Goal: Task Accomplishment & Management: Complete application form

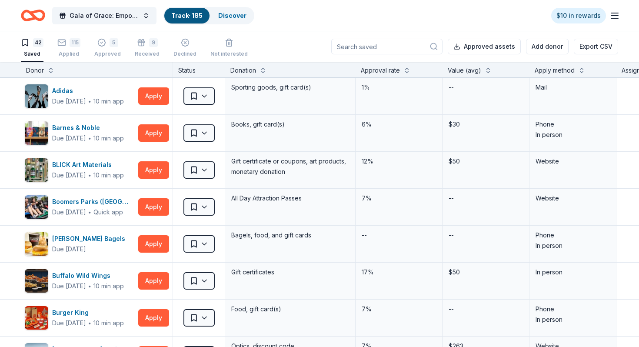
click at [554, 69] on div "Apply method" at bounding box center [554, 70] width 40 height 10
click at [556, 75] on div "Apply method" at bounding box center [554, 70] width 40 height 10
click at [567, 70] on div "Apply method" at bounding box center [554, 70] width 40 height 10
click at [580, 70] on button at bounding box center [581, 69] width 7 height 9
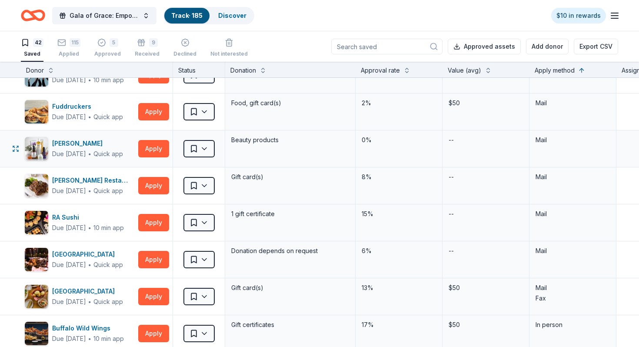
scroll to position [22, 0]
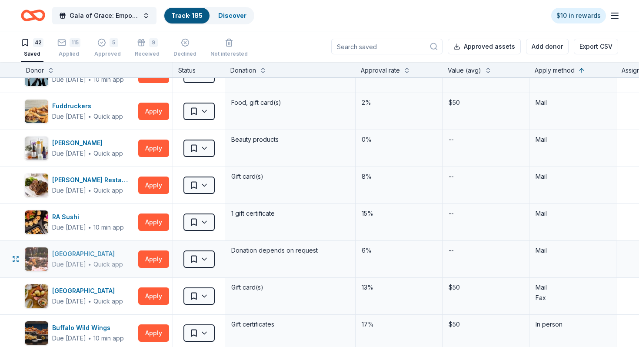
click at [103, 259] on div "Due in 17 days ∙ Quick app" at bounding box center [87, 264] width 71 height 10
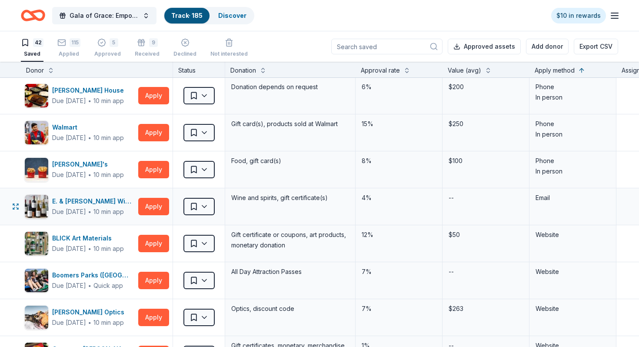
scroll to position [815, 0]
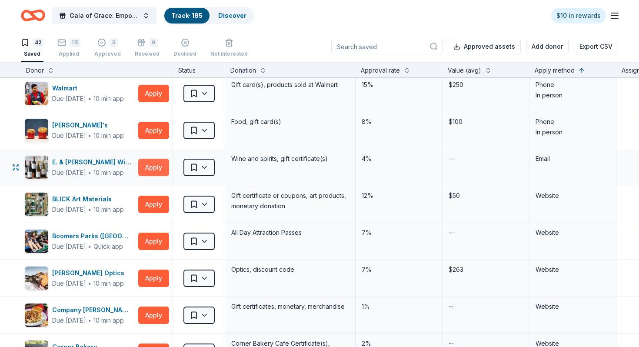
click at [146, 170] on button "Apply" at bounding box center [153, 167] width 31 height 17
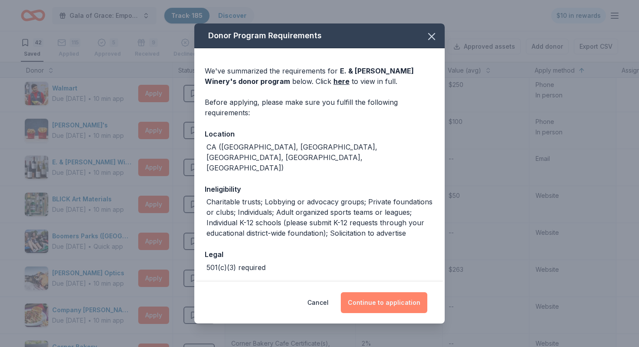
click at [361, 303] on button "Continue to application" at bounding box center [384, 302] width 86 height 21
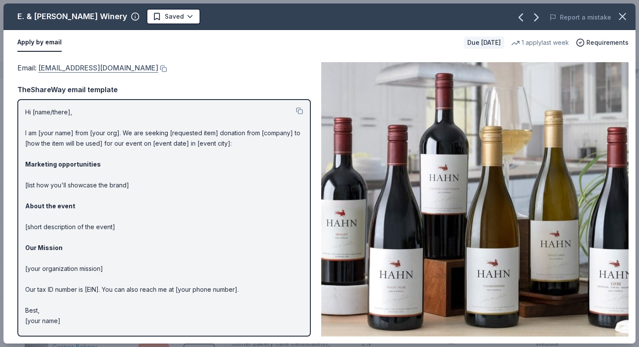
click at [52, 69] on link "CommunityRelations@ejgallo.com" at bounding box center [98, 67] width 120 height 11
click at [158, 68] on button at bounding box center [162, 68] width 9 height 7
click at [630, 20] on button "button" at bounding box center [622, 16] width 19 height 19
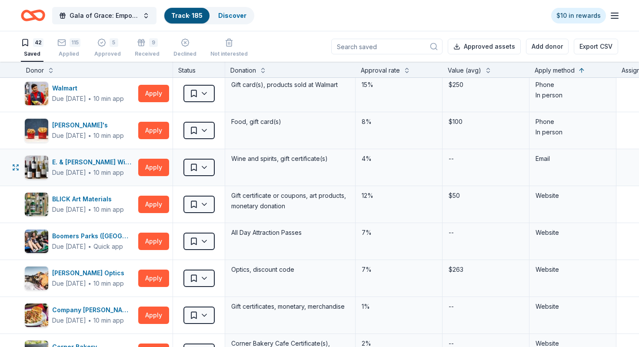
scroll to position [815, 2]
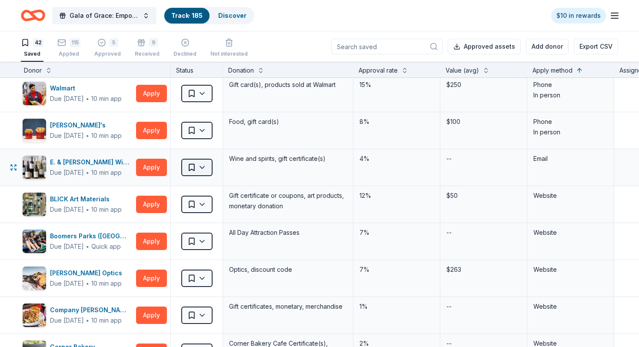
click at [189, 164] on html "Gala of Grace: Empowering Futures for El Porvenir Track · 185 Discover $10 in r…" at bounding box center [319, 173] width 639 height 347
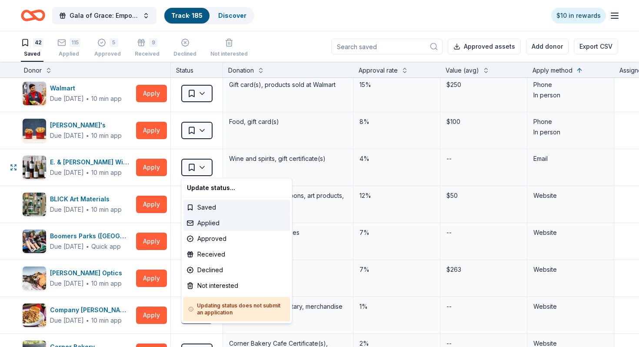
click at [216, 222] on div "Applied" at bounding box center [236, 223] width 107 height 16
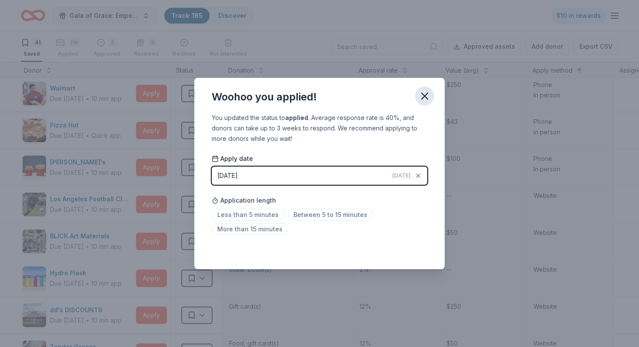
click at [419, 97] on icon "button" at bounding box center [424, 96] width 12 height 12
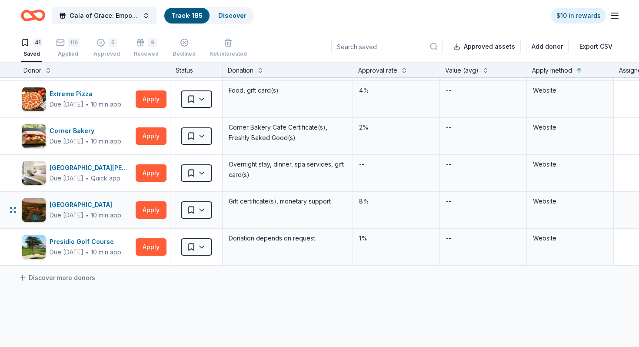
scroll to position [1329, 3]
click at [148, 213] on button "Apply" at bounding box center [150, 210] width 31 height 17
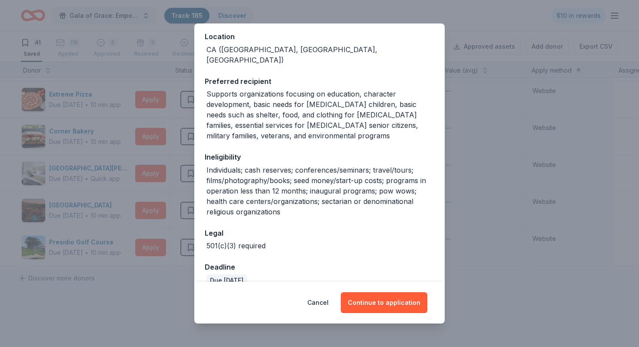
scroll to position [0, 0]
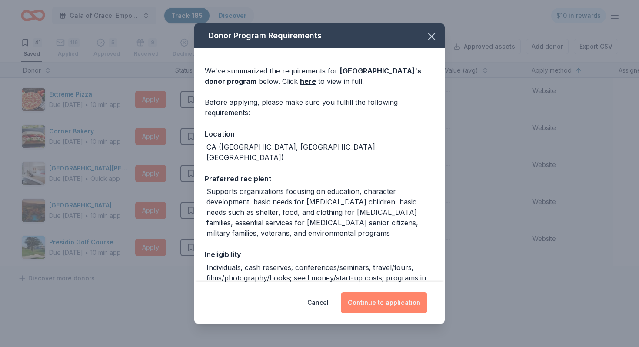
click at [370, 298] on button "Continue to application" at bounding box center [384, 302] width 86 height 21
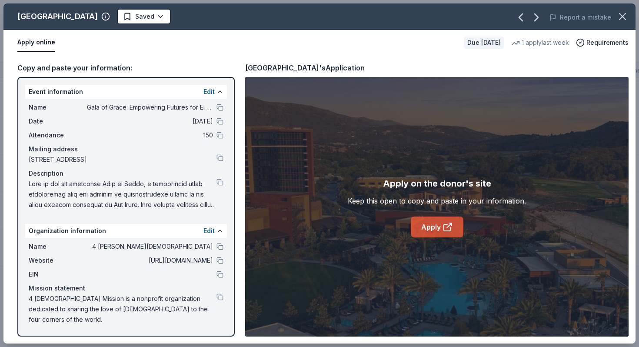
click at [444, 227] on icon at bounding box center [447, 227] width 7 height 7
click at [638, 13] on div "Pechanga Resort Casino Saved Report a mistake Apply online Due in 21 days 1 app…" at bounding box center [319, 173] width 639 height 347
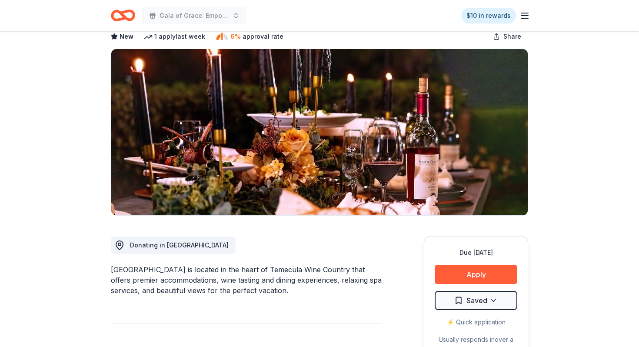
scroll to position [137, 0]
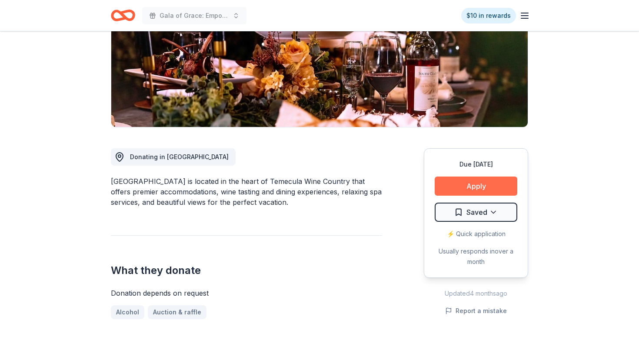
click at [449, 180] on button "Apply" at bounding box center [475, 185] width 83 height 19
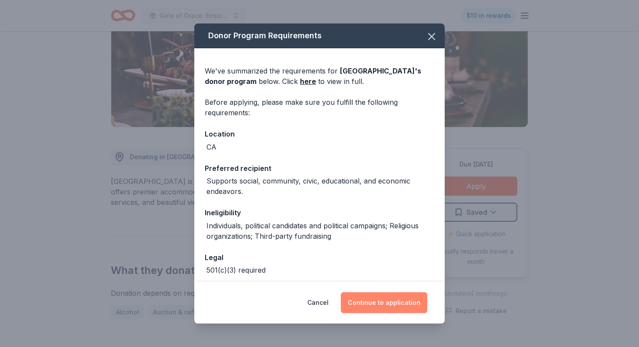
click at [375, 302] on button "Continue to application" at bounding box center [384, 302] width 86 height 21
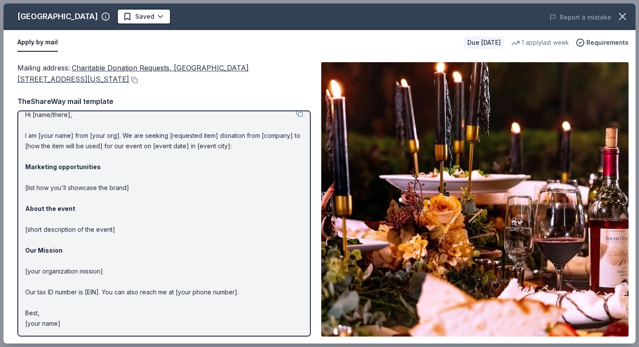
scroll to position [0, 0]
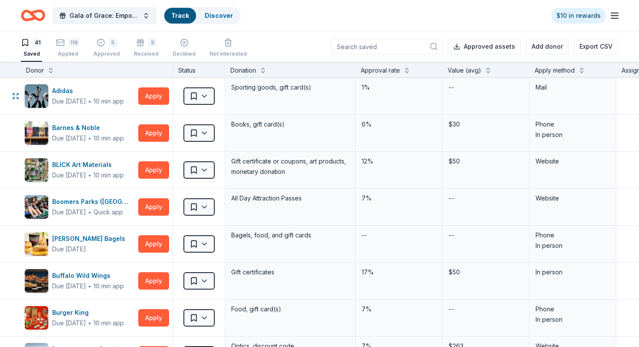
scroll to position [0, 0]
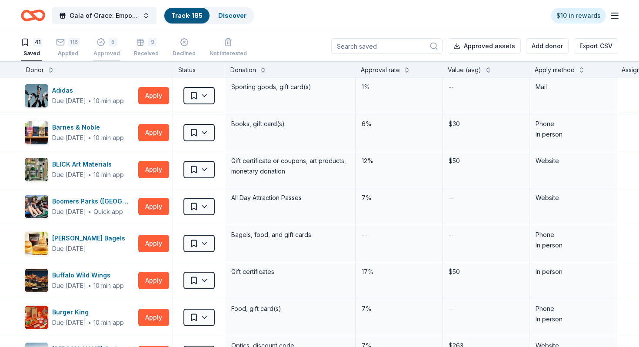
click at [105, 43] on div "5" at bounding box center [106, 42] width 27 height 9
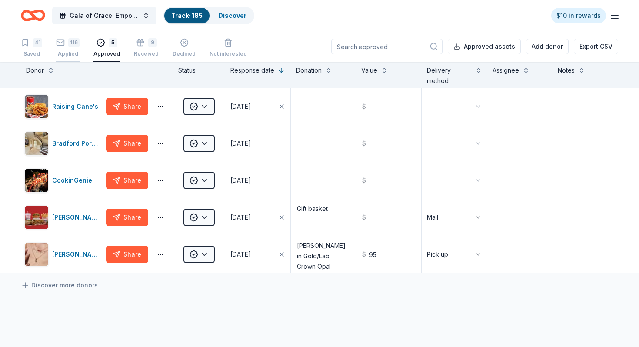
click at [72, 50] on div "Applied" at bounding box center [67, 53] width 23 height 7
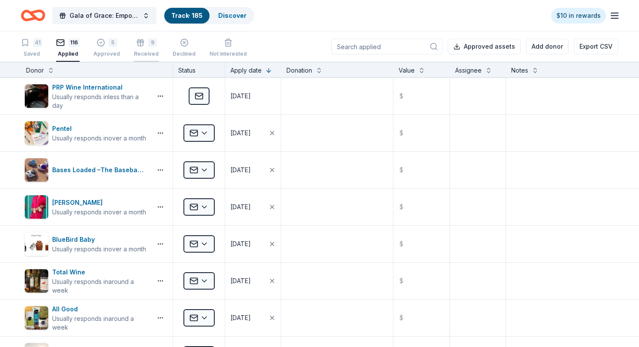
click at [141, 49] on div "9 Received" at bounding box center [146, 47] width 25 height 19
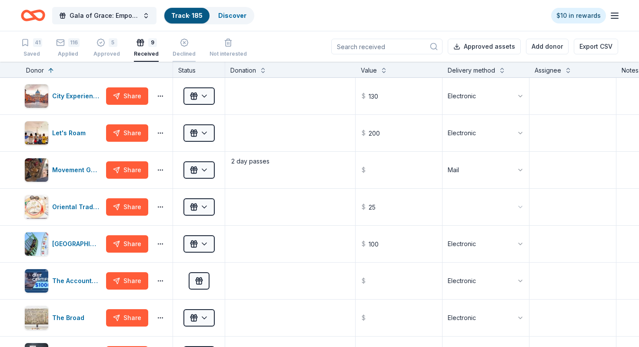
click at [189, 46] on div "button" at bounding box center [183, 42] width 23 height 9
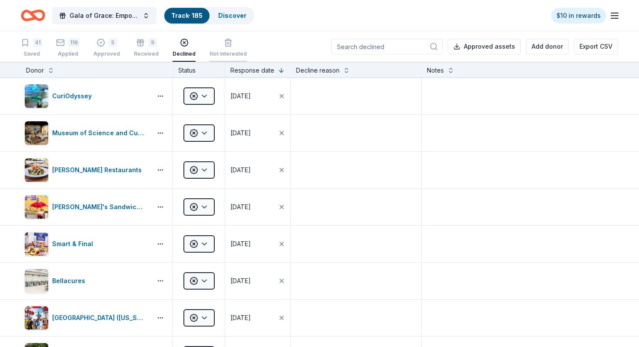
click at [217, 40] on div "button" at bounding box center [227, 42] width 37 height 9
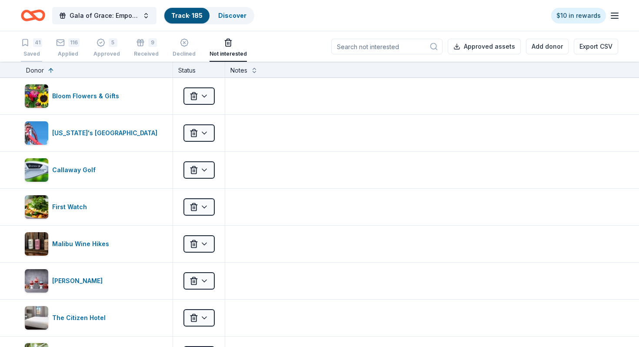
click at [35, 44] on div "41" at bounding box center [37, 42] width 9 height 9
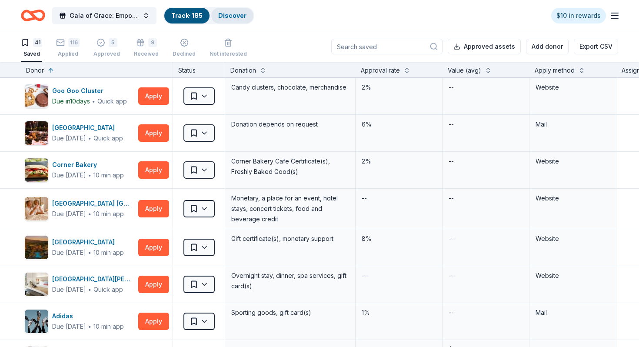
click at [232, 20] on div "Discover" at bounding box center [232, 16] width 42 height 16
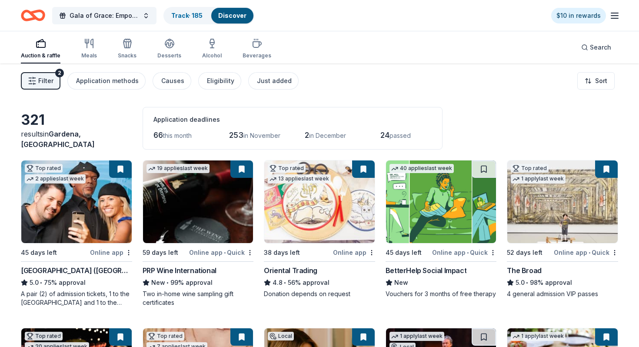
click at [40, 86] on button "Filter 2" at bounding box center [41, 80] width 40 height 17
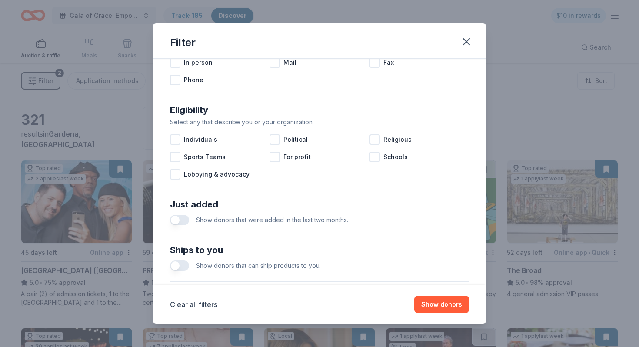
scroll to position [346, 0]
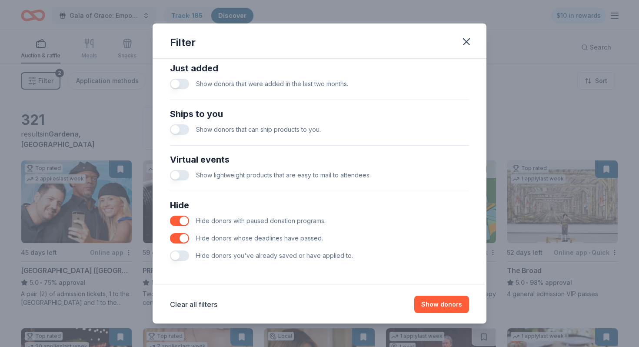
click at [182, 258] on button "button" at bounding box center [179, 255] width 19 height 10
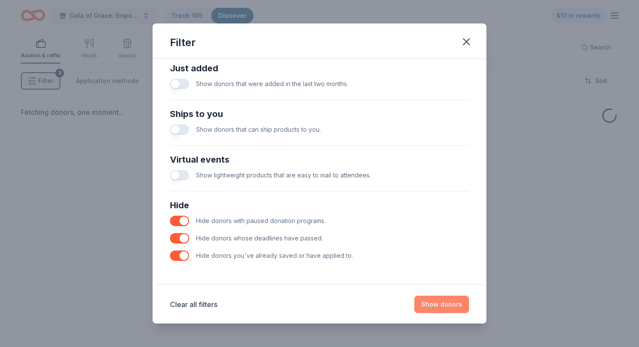
click at [429, 301] on button "Show donors" at bounding box center [441, 303] width 55 height 17
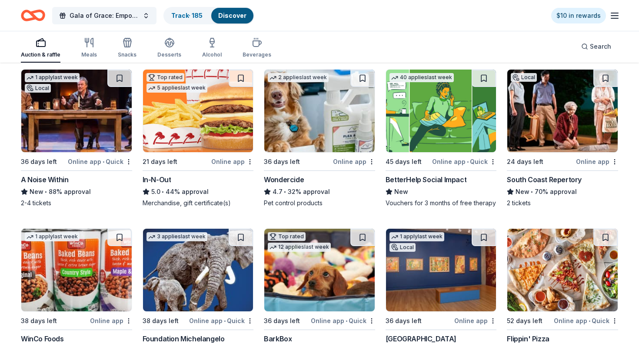
scroll to position [91, 0]
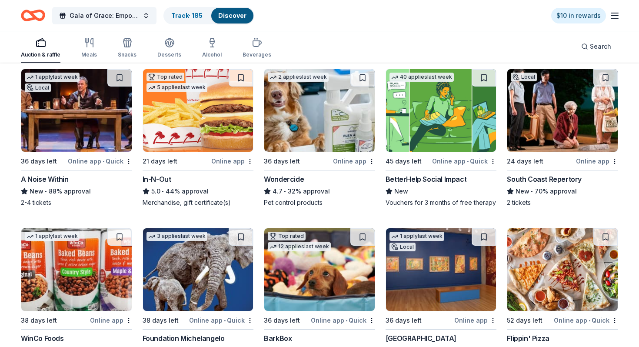
click at [574, 177] on div "South Coast Repertory" at bounding box center [544, 179] width 75 height 10
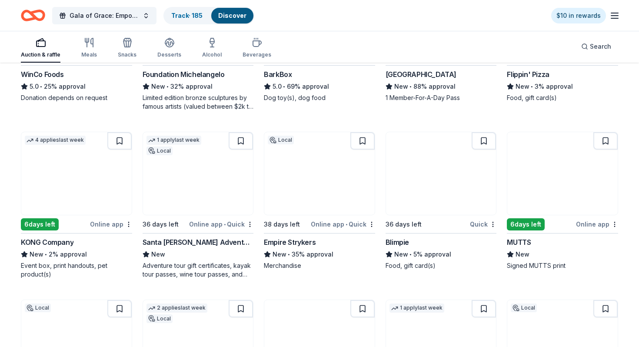
scroll to position [356, 0]
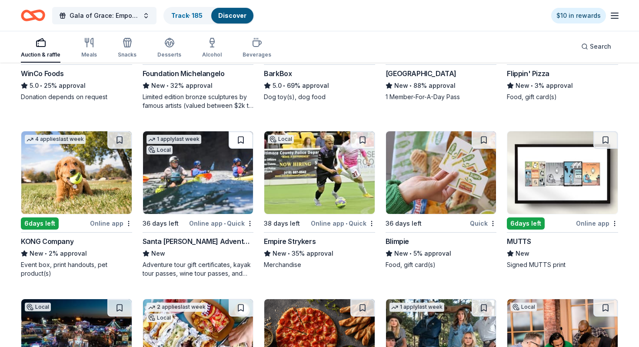
click at [236, 141] on button at bounding box center [241, 139] width 24 height 17
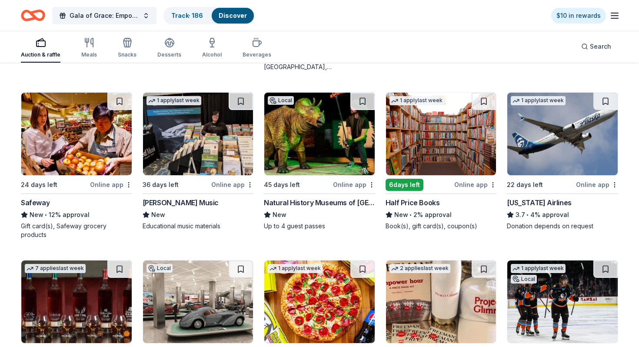
scroll to position [1046, 0]
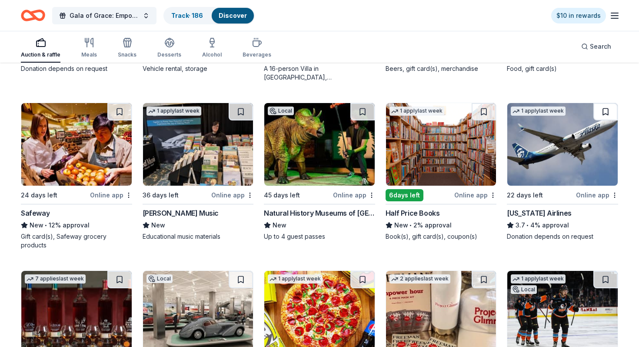
click at [598, 112] on button at bounding box center [605, 111] width 24 height 17
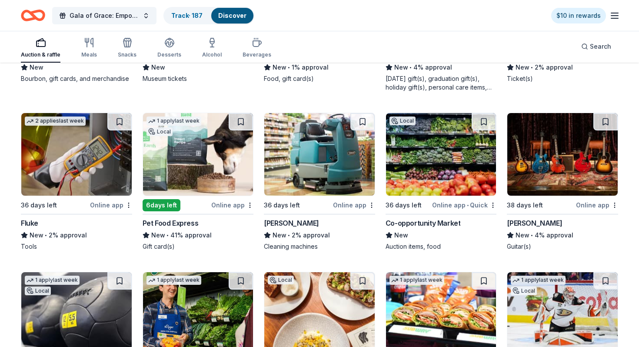
scroll to position [1355, 0]
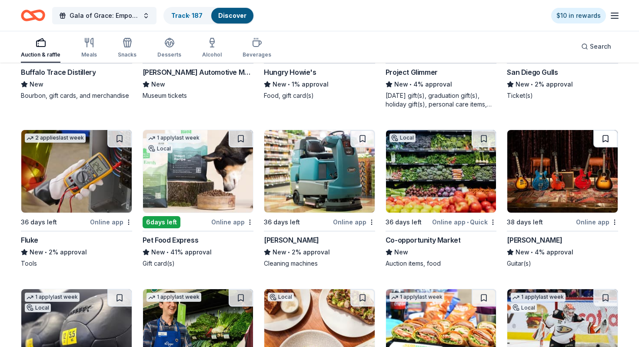
click at [601, 142] on button at bounding box center [605, 138] width 24 height 17
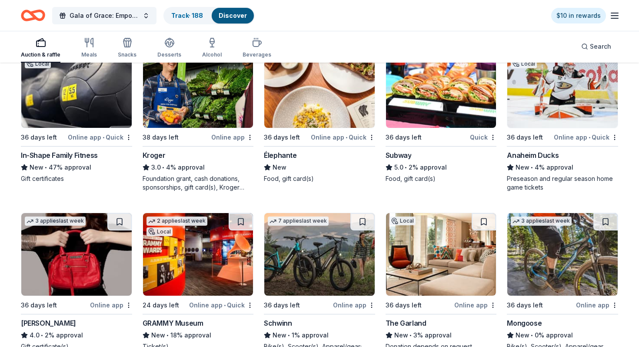
scroll to position [1705, 0]
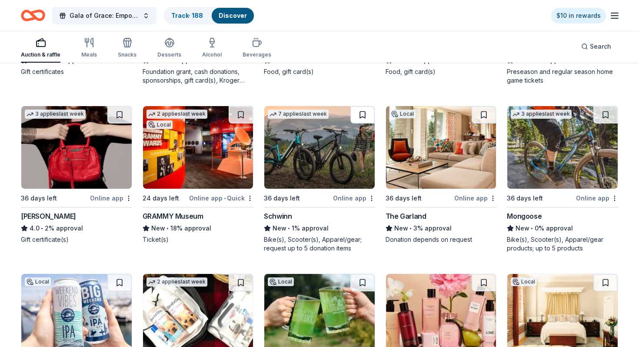
click at [359, 115] on button at bounding box center [362, 114] width 24 height 17
click at [602, 111] on button at bounding box center [605, 114] width 24 height 17
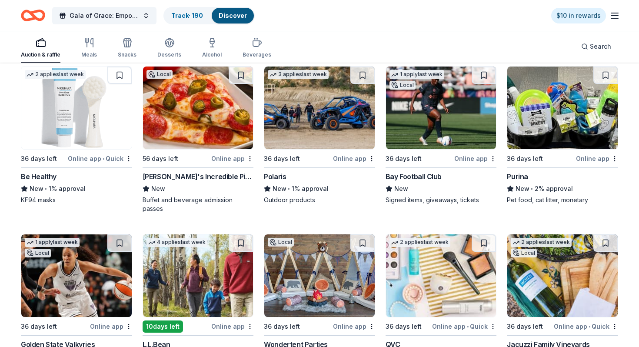
scroll to position [2176, 0]
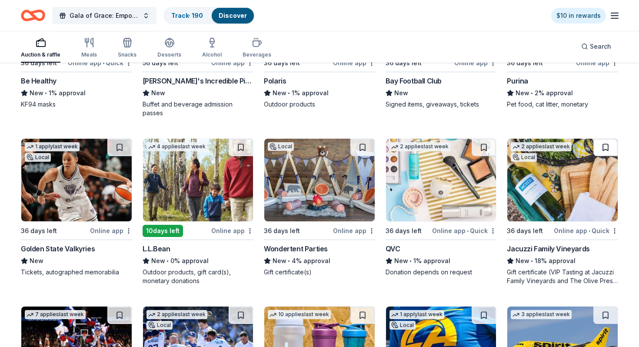
click at [602, 150] on button at bounding box center [605, 147] width 24 height 17
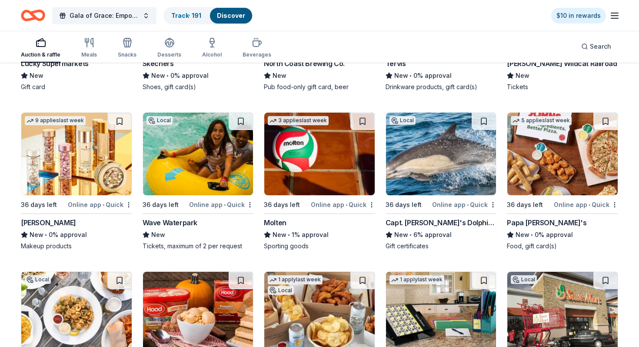
scroll to position [3695, 0]
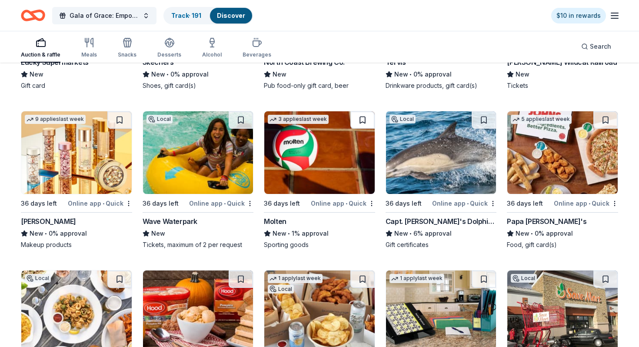
click at [360, 117] on button at bounding box center [362, 119] width 24 height 17
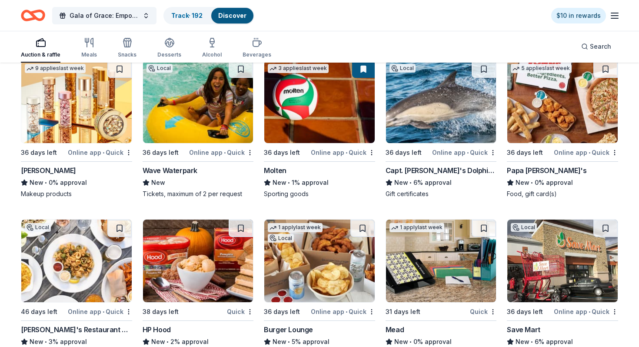
scroll to position [3746, 0]
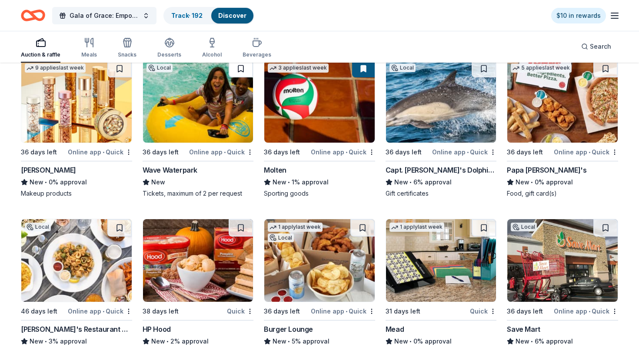
click at [238, 68] on button at bounding box center [241, 68] width 24 height 17
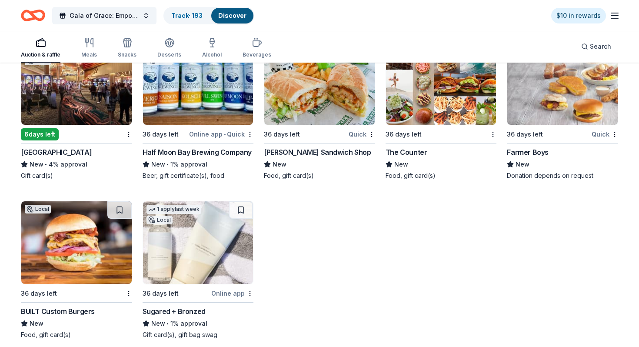
scroll to position [4259, 0]
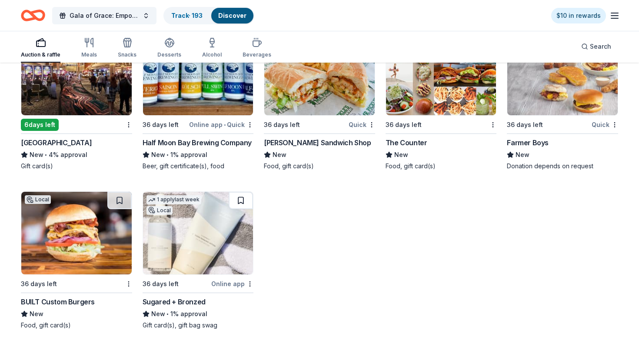
click at [243, 203] on button at bounding box center [241, 200] width 24 height 17
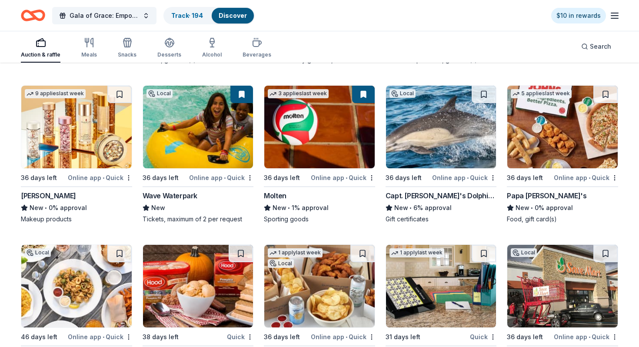
scroll to position [3717, 0]
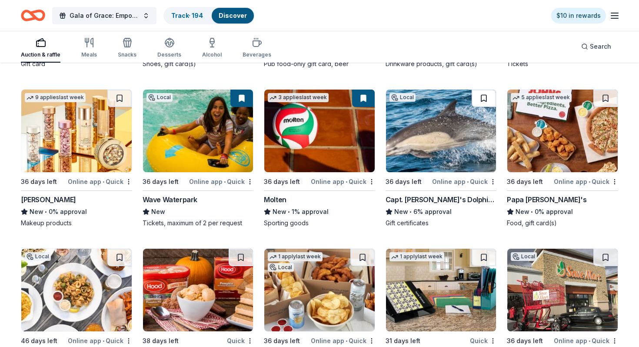
click at [481, 102] on button at bounding box center [483, 97] width 24 height 17
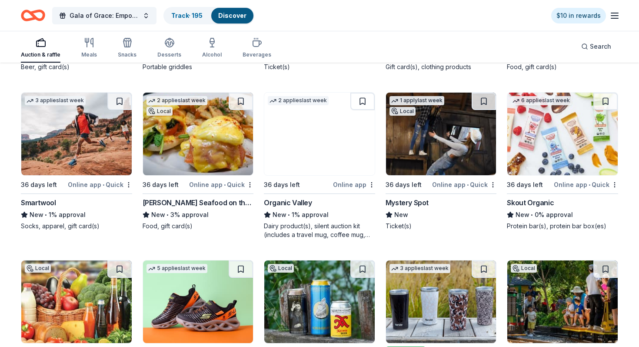
scroll to position [3385, 0]
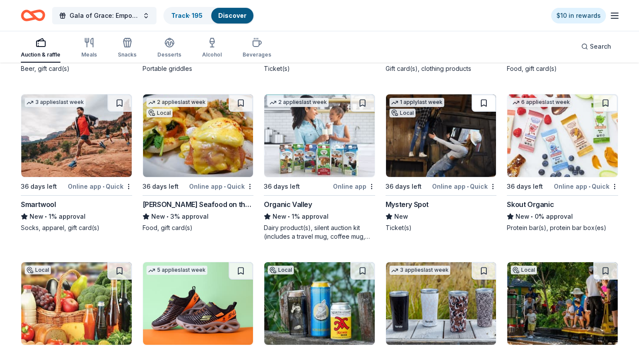
click at [479, 103] on button at bounding box center [483, 102] width 24 height 17
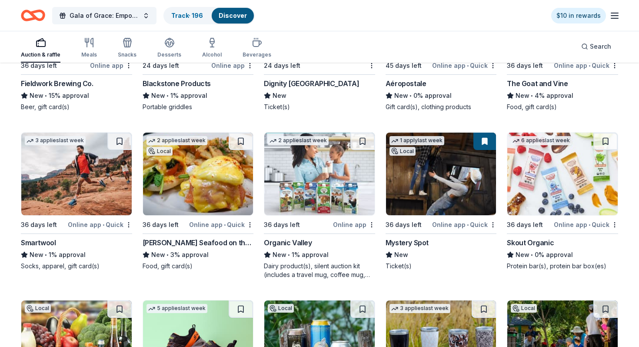
scroll to position [3345, 0]
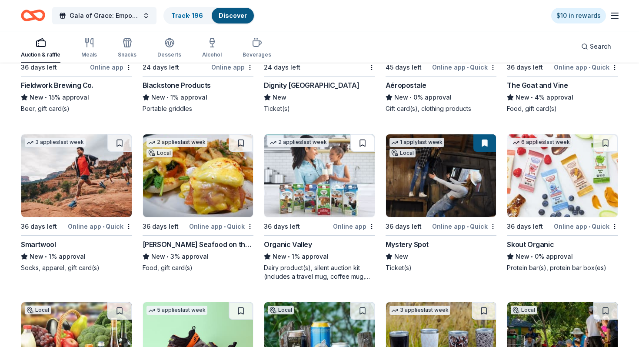
click at [367, 140] on button at bounding box center [362, 142] width 24 height 17
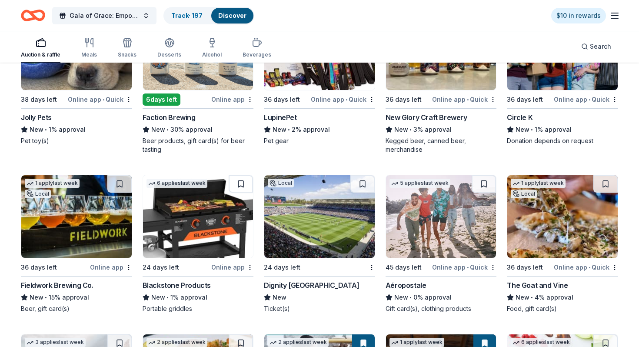
scroll to position [3144, 0]
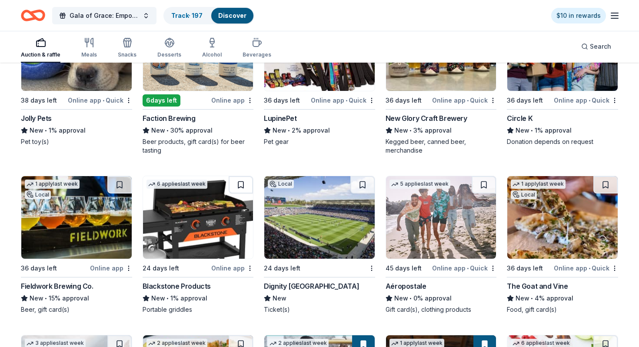
click at [247, 187] on button at bounding box center [241, 184] width 24 height 17
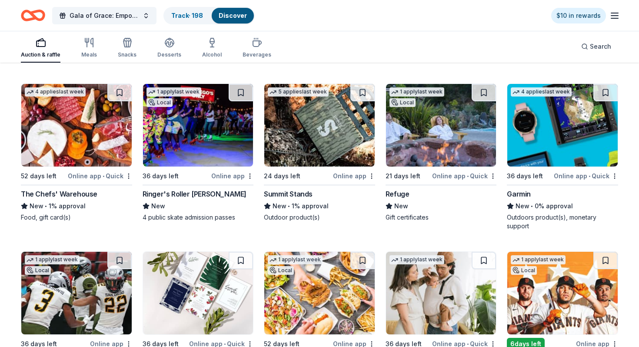
scroll to position [2718, 0]
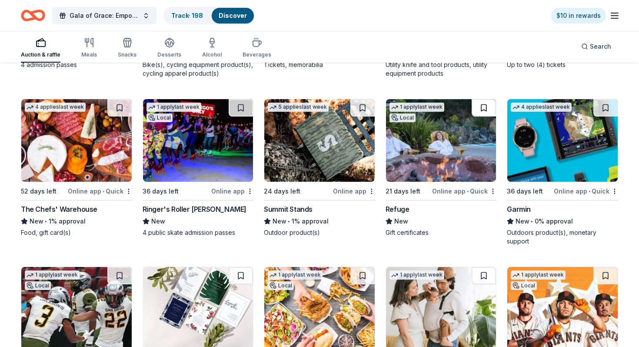
click at [479, 107] on button at bounding box center [483, 107] width 24 height 17
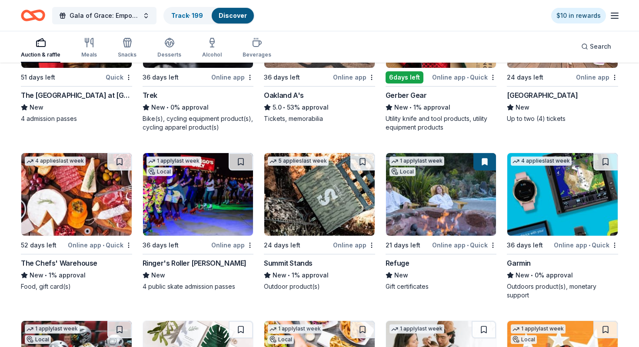
scroll to position [2652, 0]
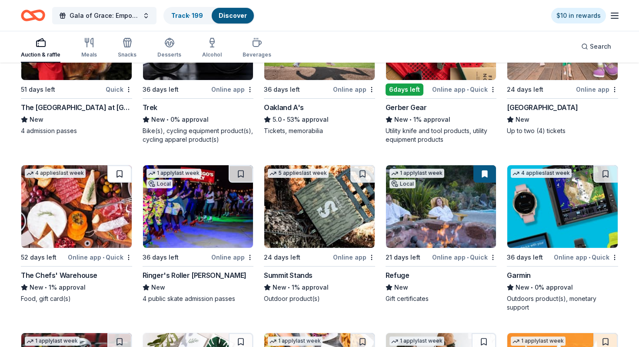
click at [113, 179] on button at bounding box center [119, 173] width 24 height 17
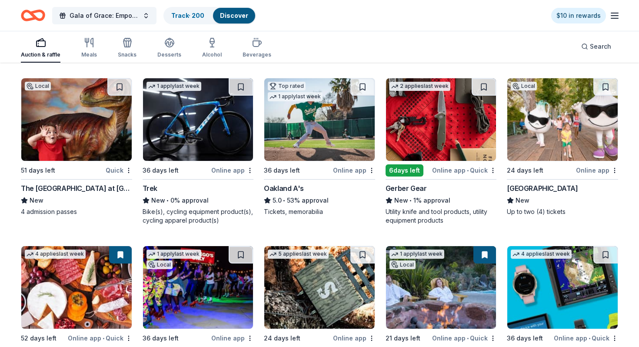
scroll to position [2568, 0]
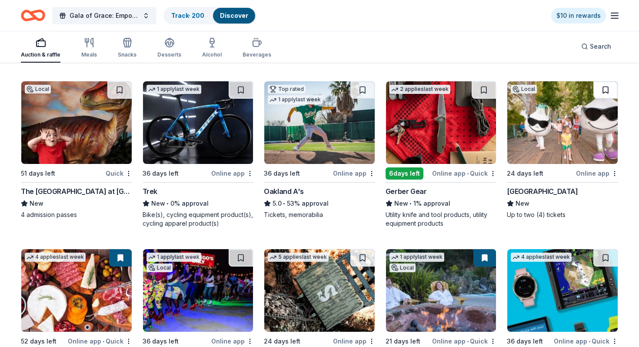
click at [609, 86] on button at bounding box center [605, 89] width 24 height 17
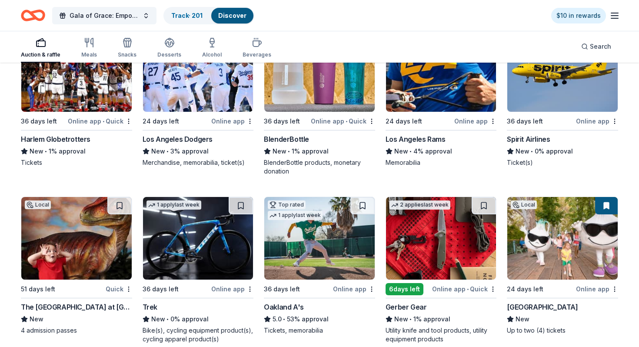
scroll to position [2444, 0]
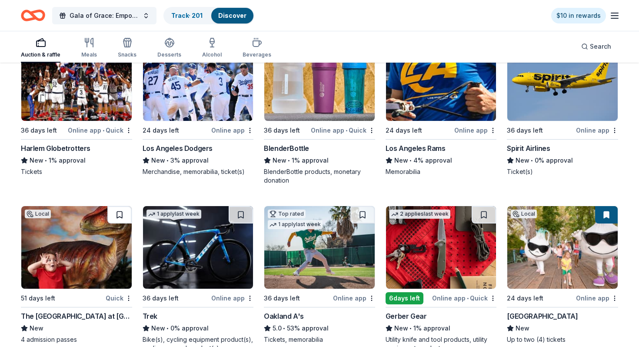
click at [120, 214] on button at bounding box center [119, 214] width 24 height 17
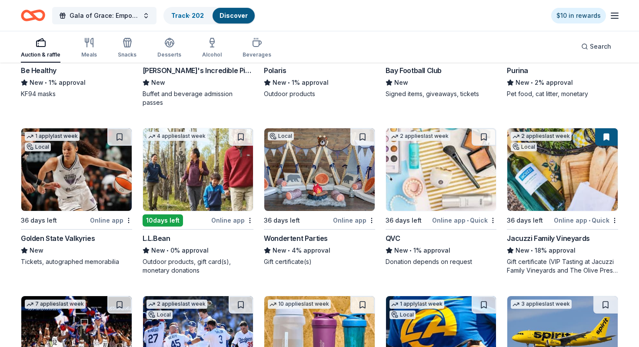
scroll to position [2183, 0]
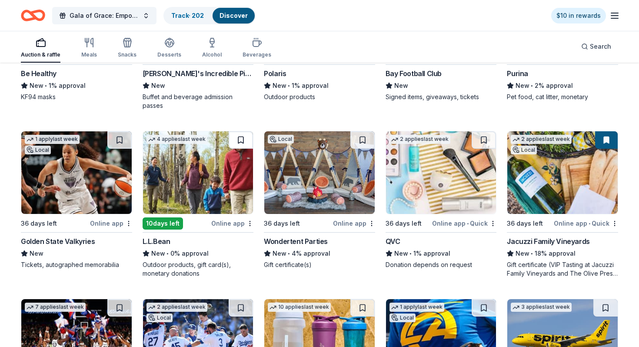
click at [238, 146] on button at bounding box center [241, 139] width 24 height 17
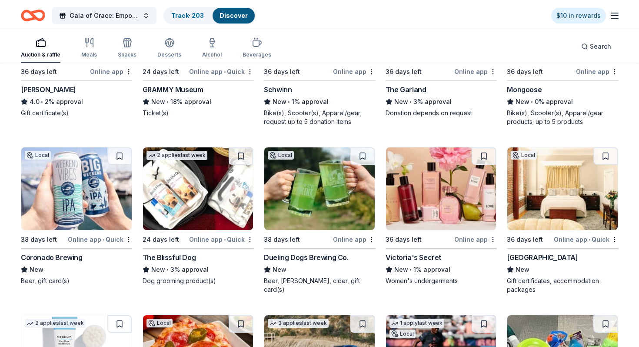
scroll to position [1829, 0]
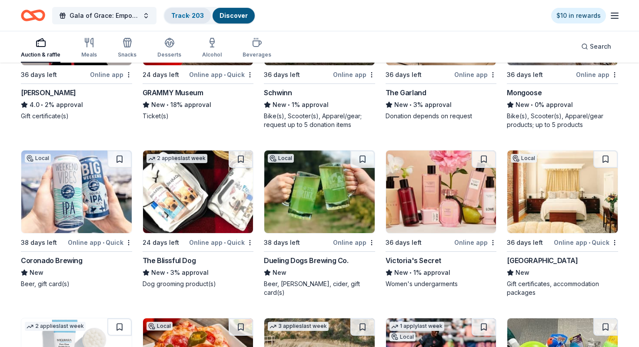
click at [175, 22] on div "Track · 203" at bounding box center [187, 16] width 46 height 16
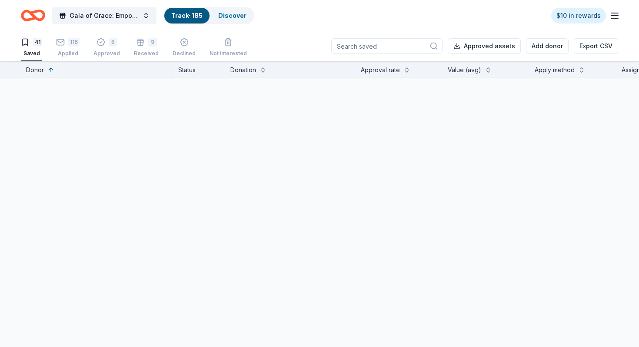
scroll to position [0, 0]
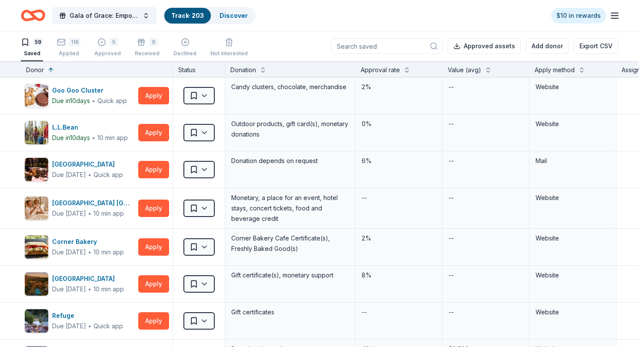
click at [550, 72] on div "Apply method" at bounding box center [554, 70] width 40 height 10
click at [578, 67] on button at bounding box center [581, 69] width 7 height 9
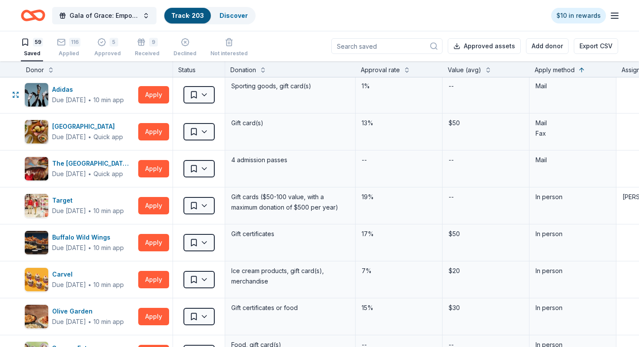
scroll to position [186, 0]
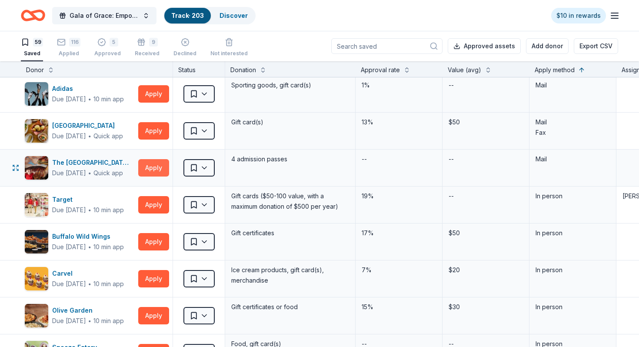
click at [155, 162] on button "Apply" at bounding box center [153, 167] width 31 height 17
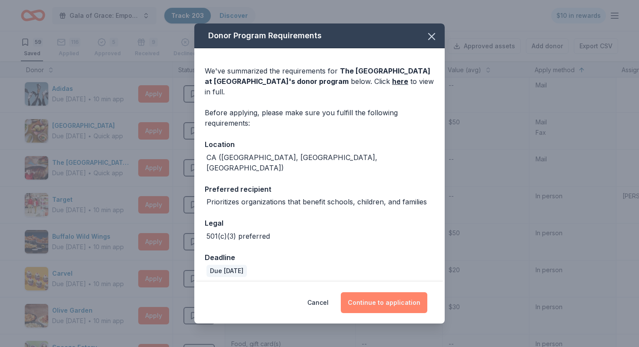
click at [371, 296] on button "Continue to application" at bounding box center [384, 302] width 86 height 21
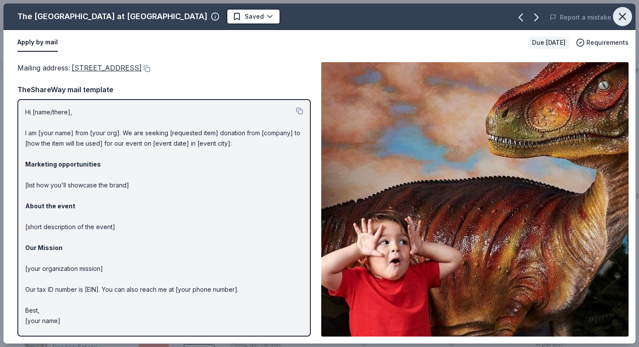
click at [621, 21] on icon "button" at bounding box center [622, 16] width 12 height 12
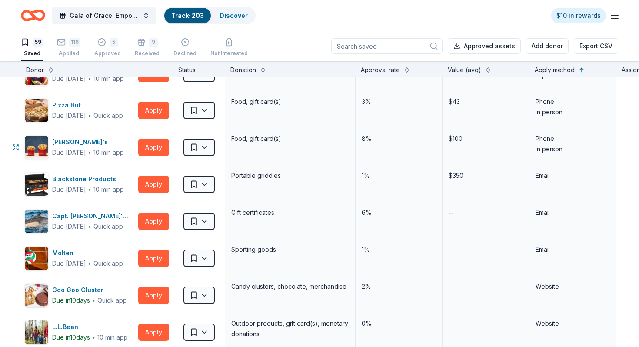
scroll to position [842, 0]
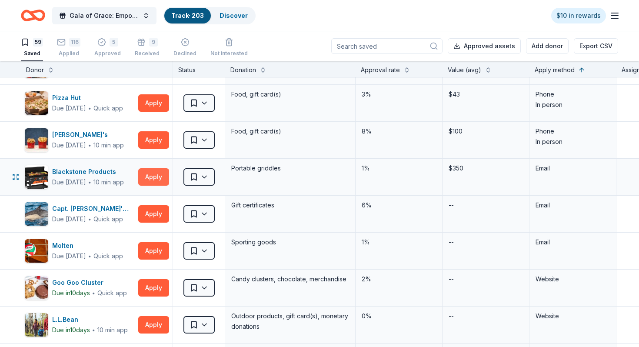
click at [153, 178] on button "Apply" at bounding box center [153, 176] width 31 height 17
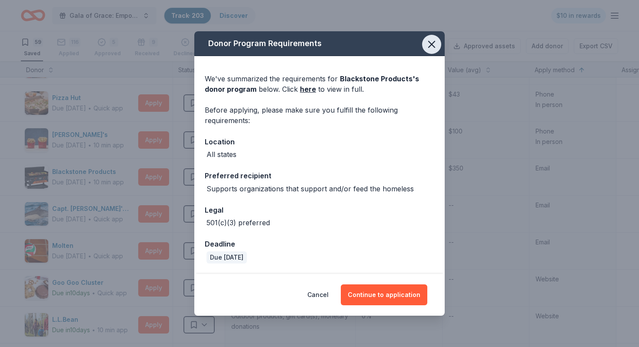
click at [428, 48] on icon "button" at bounding box center [431, 44] width 12 height 12
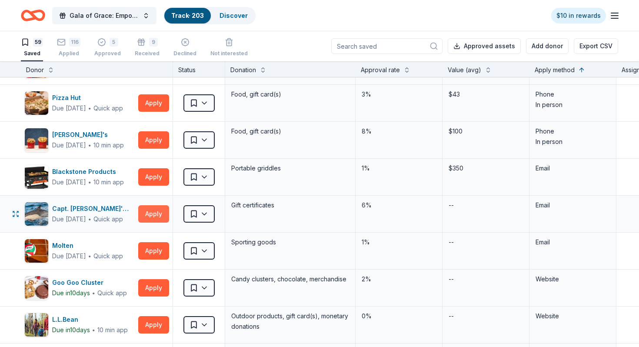
click at [151, 212] on button "Apply" at bounding box center [153, 213] width 31 height 17
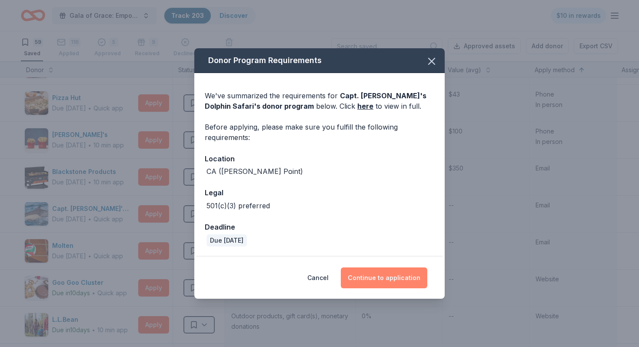
click at [366, 275] on button "Continue to application" at bounding box center [384, 277] width 86 height 21
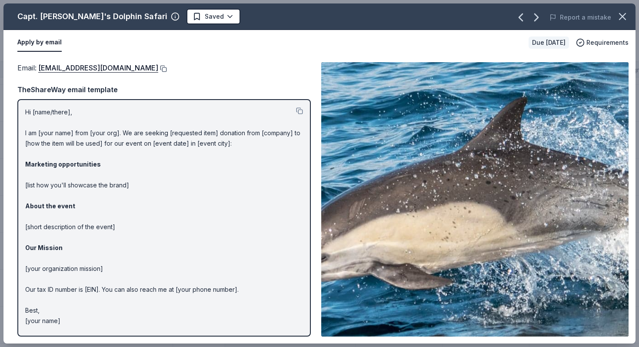
click at [162, 67] on button at bounding box center [162, 68] width 9 height 7
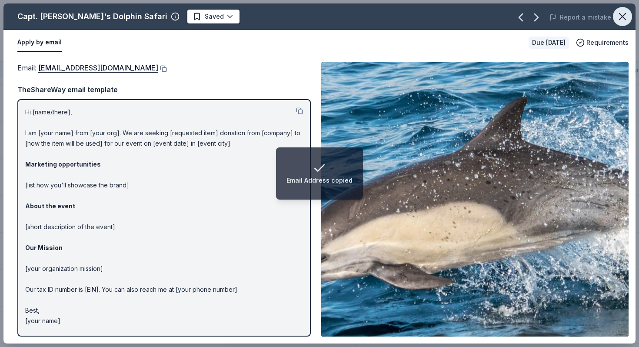
click at [621, 17] on icon "button" at bounding box center [622, 16] width 6 height 6
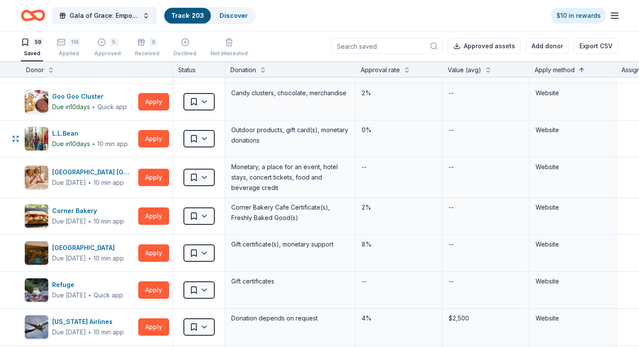
scroll to position [1029, 0]
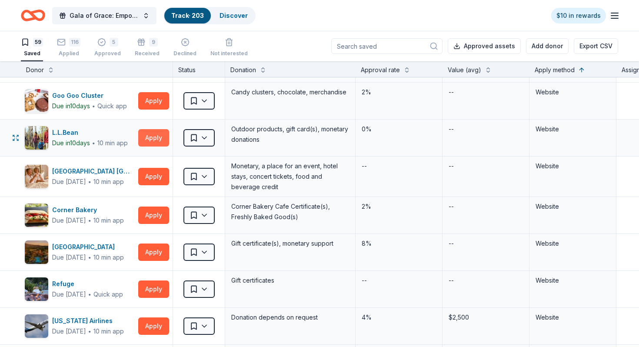
click at [154, 130] on button "Apply" at bounding box center [153, 137] width 31 height 17
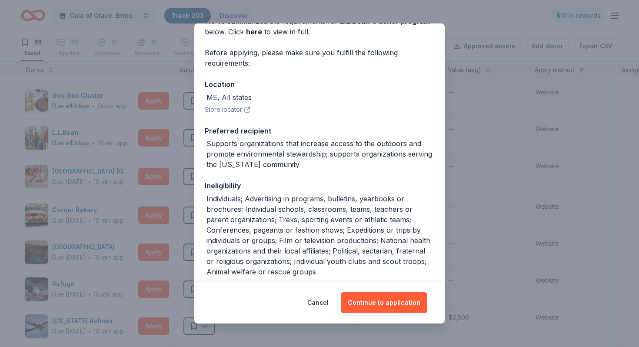
scroll to position [61, 0]
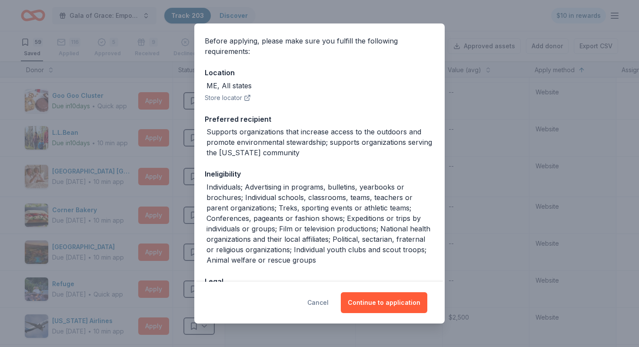
click at [319, 301] on button "Cancel" at bounding box center [317, 302] width 21 height 21
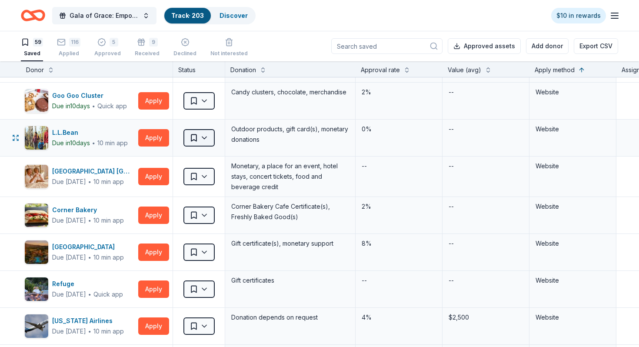
click at [195, 141] on html "Gala of Grace: Empowering Futures for El Porvenir Track · 203 Discover $10 in r…" at bounding box center [319, 173] width 639 height 347
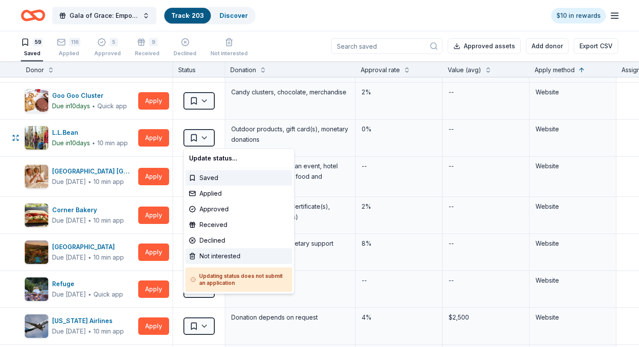
click at [196, 257] on div "Not interested" at bounding box center [239, 256] width 107 height 16
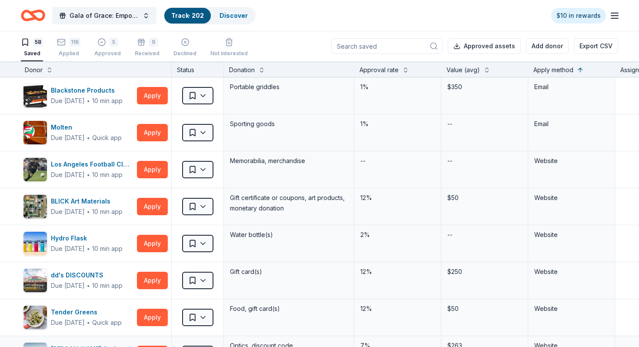
scroll to position [888, 1]
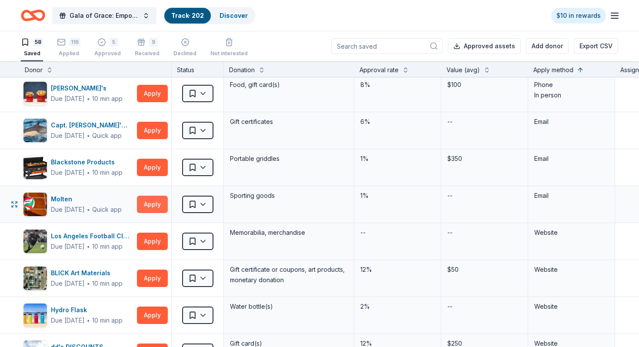
click at [157, 204] on button "Apply" at bounding box center [152, 203] width 31 height 17
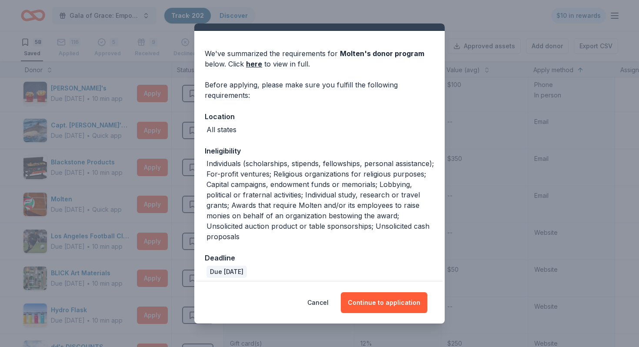
scroll to position [23, 0]
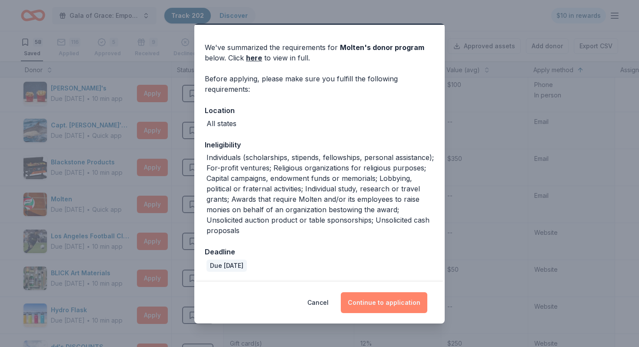
click at [372, 303] on button "Continue to application" at bounding box center [384, 302] width 86 height 21
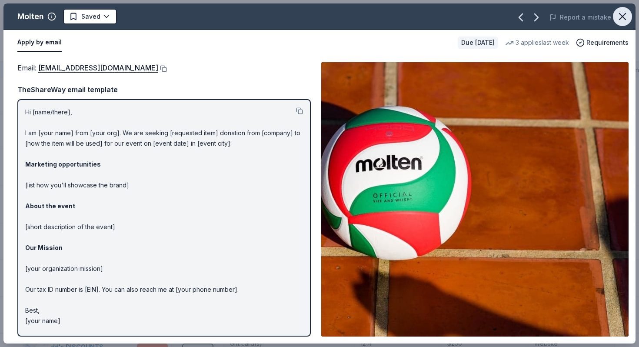
click at [626, 21] on icon "button" at bounding box center [622, 16] width 12 height 12
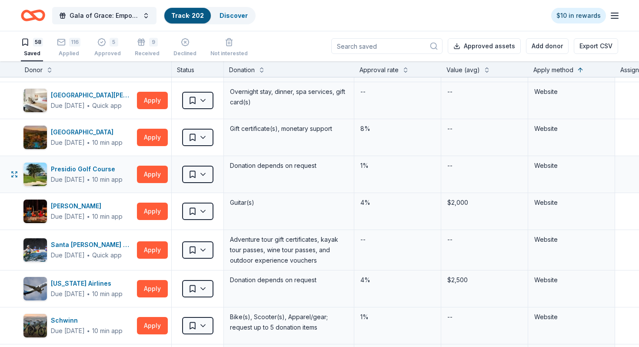
scroll to position [1555, 1]
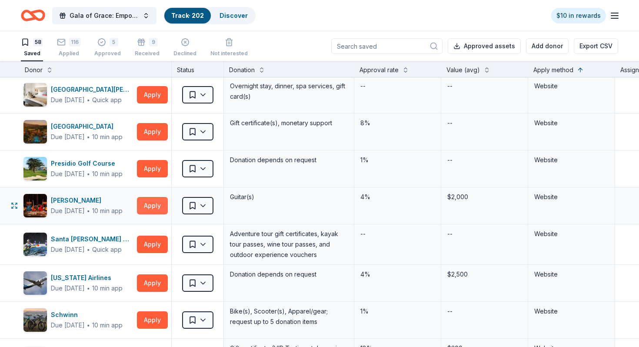
click at [155, 211] on button "Apply" at bounding box center [152, 205] width 31 height 17
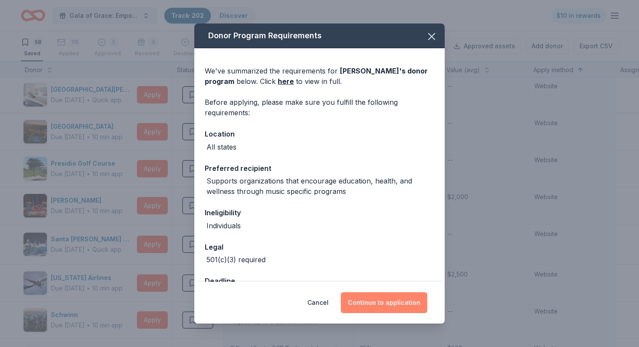
click at [364, 303] on button "Continue to application" at bounding box center [384, 302] width 86 height 21
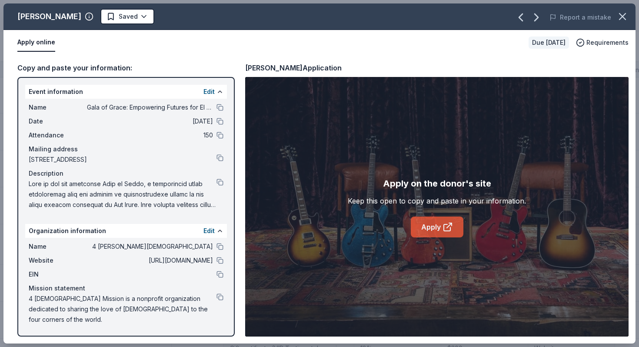
click at [432, 219] on link "Apply" at bounding box center [437, 226] width 53 height 21
click at [424, 229] on link "Apply" at bounding box center [437, 226] width 53 height 21
click at [107, 23] on html "Gala of Grace: Empowering Futures for El Porvenir Track · 202 Discover $10 in r…" at bounding box center [319, 173] width 639 height 347
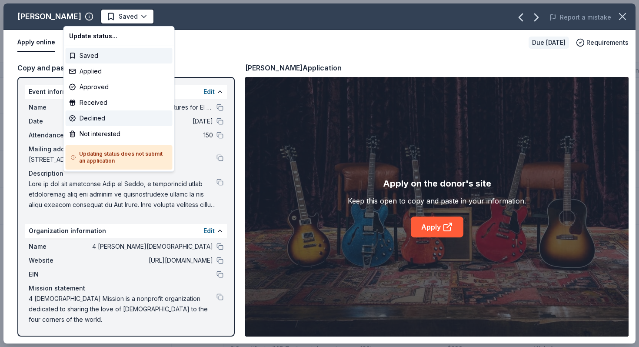
click at [114, 116] on div "Declined" at bounding box center [119, 118] width 107 height 16
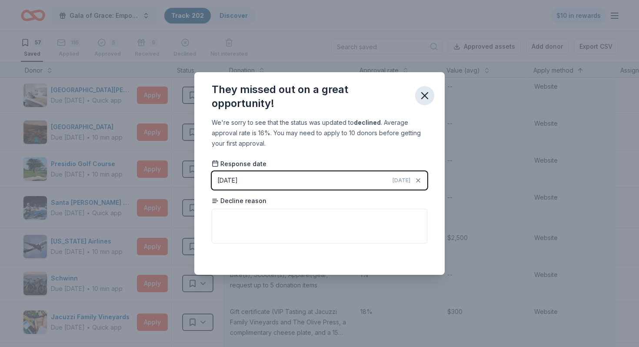
click at [431, 96] on button "button" at bounding box center [424, 95] width 19 height 19
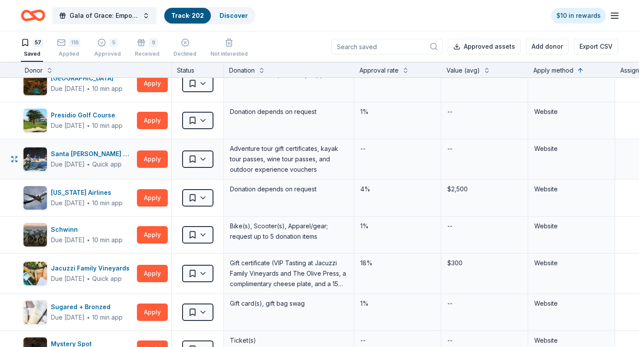
scroll to position [1621, 1]
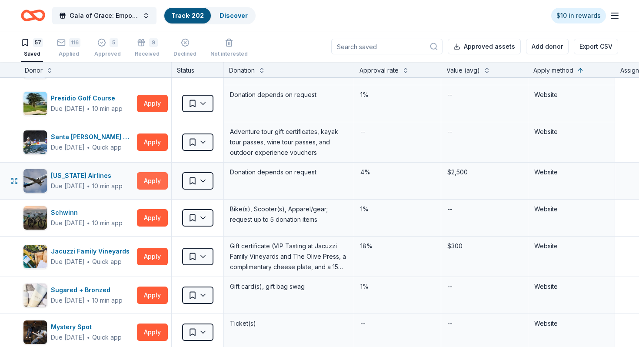
click at [144, 178] on button "Apply" at bounding box center [152, 180] width 31 height 17
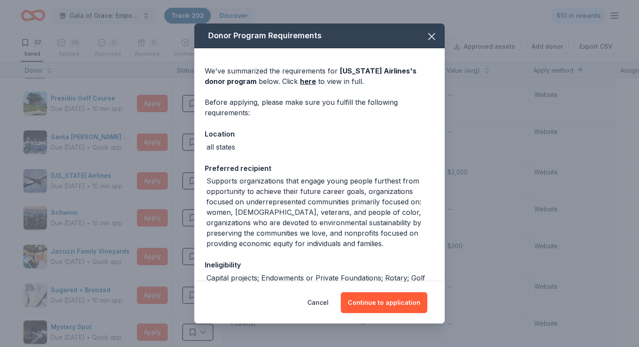
drag, startPoint x: 389, startPoint y: 307, endPoint x: 398, endPoint y: 246, distance: 61.9
click at [398, 246] on div "Donor Program Requirements We've summarized the requirements for Alaska Airline…" at bounding box center [319, 172] width 250 height 299
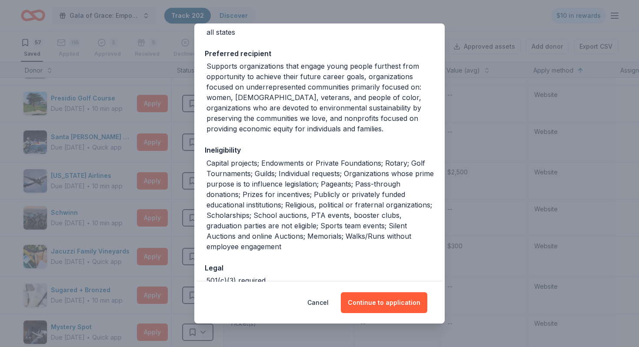
scroll to position [116, 0]
click at [324, 305] on button "Cancel" at bounding box center [317, 302] width 21 height 21
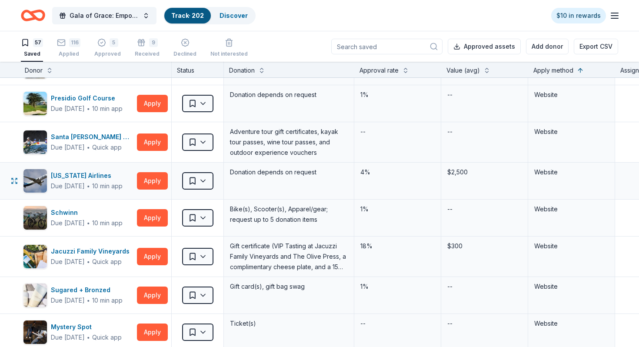
click at [200, 190] on div "Saved" at bounding box center [198, 180] width 52 height 36
click at [202, 180] on html "Gala of Grace: Empowering Futures for El Porvenir Track · 202 Discover $10 in r…" at bounding box center [319, 173] width 639 height 347
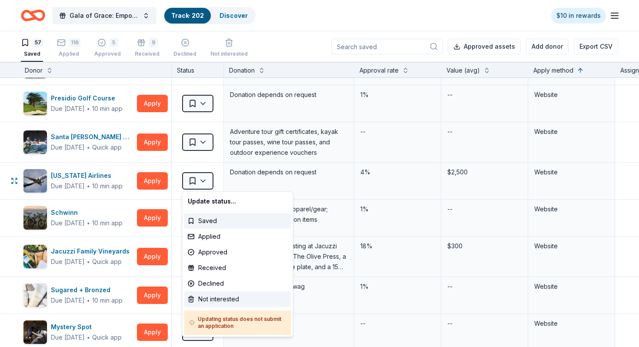
click at [209, 301] on div "Not interested" at bounding box center [237, 299] width 107 height 16
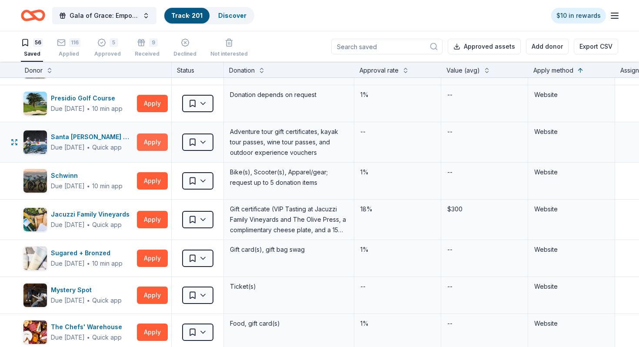
click at [156, 143] on button "Apply" at bounding box center [152, 141] width 31 height 17
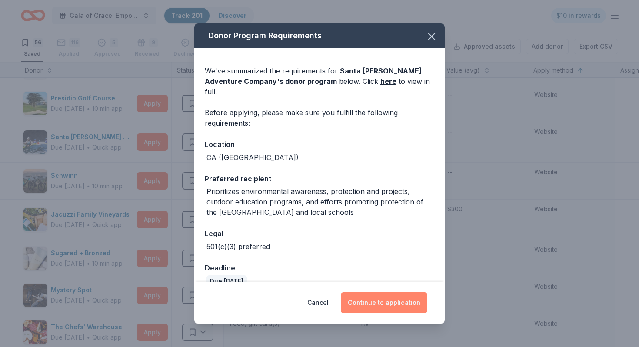
click at [365, 305] on button "Continue to application" at bounding box center [384, 302] width 86 height 21
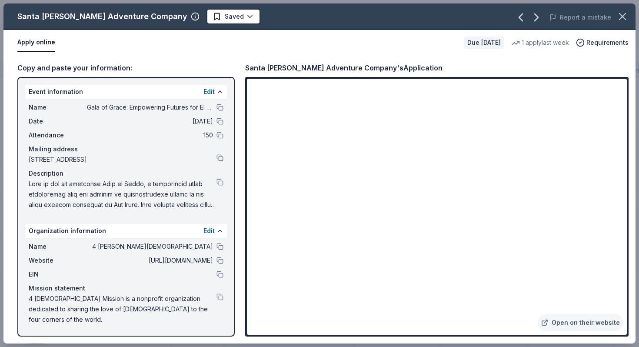
click at [221, 157] on button at bounding box center [219, 157] width 7 height 7
click at [222, 104] on button at bounding box center [219, 107] width 7 height 7
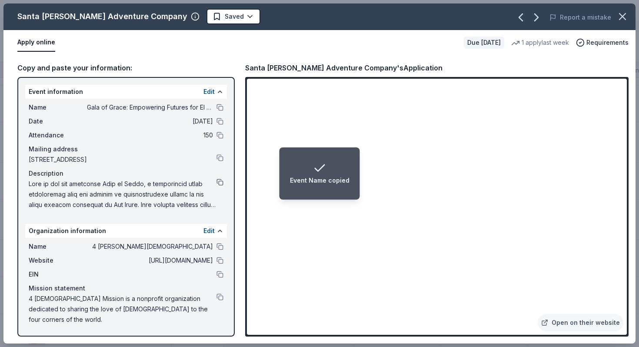
click at [221, 182] on button at bounding box center [219, 182] width 7 height 7
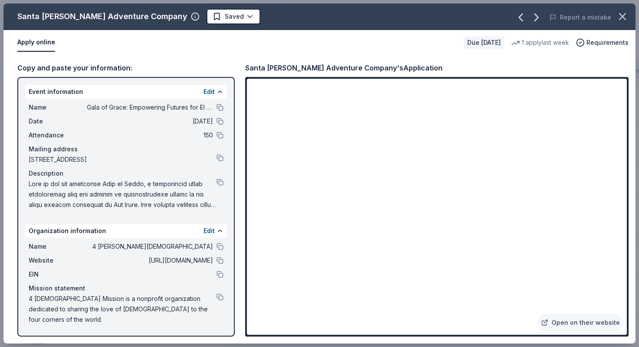
click at [212, 19] on html "Gala of Grace: Empowering Futures for El Porvenir Track · 201 Discover $10 in r…" at bounding box center [319, 173] width 639 height 347
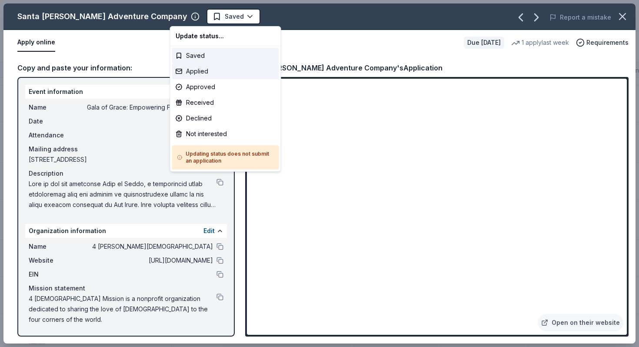
click at [212, 75] on div "Applied" at bounding box center [225, 71] width 107 height 16
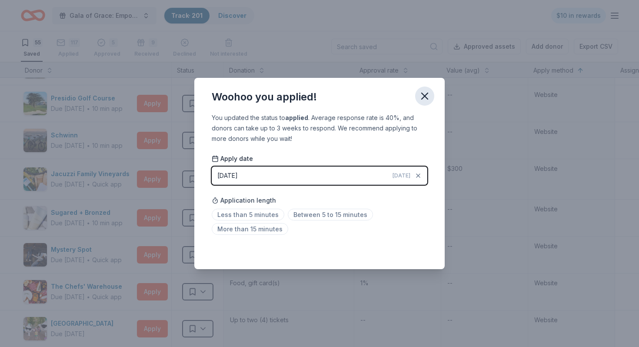
click at [426, 96] on icon "button" at bounding box center [424, 96] width 12 height 12
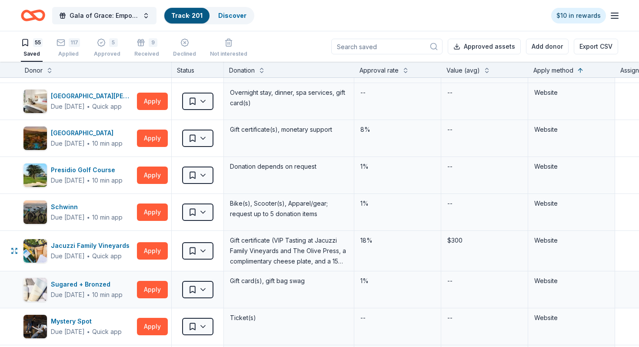
scroll to position [1548, 1]
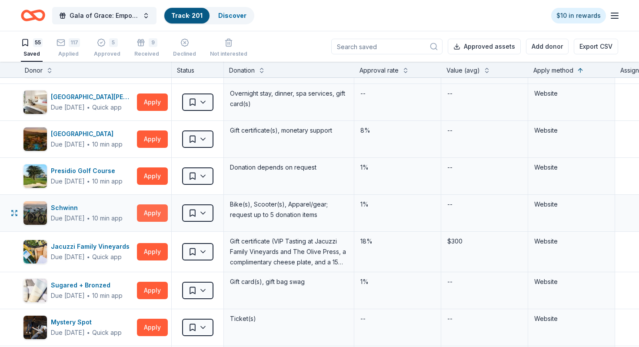
click at [160, 212] on button "Apply" at bounding box center [152, 212] width 31 height 17
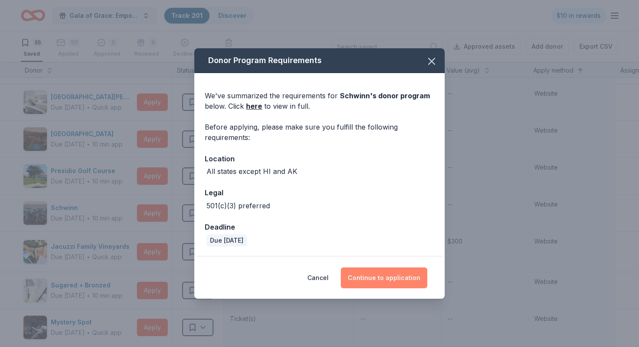
click at [377, 282] on button "Continue to application" at bounding box center [384, 277] width 86 height 21
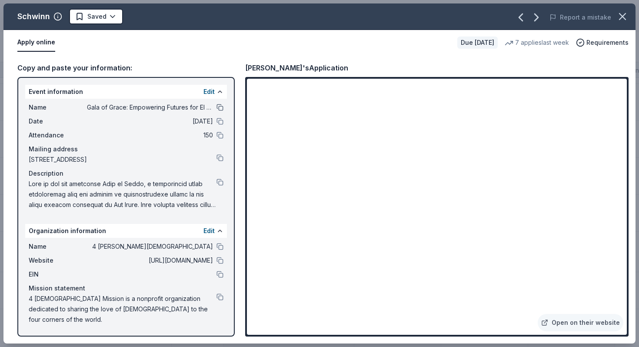
click at [218, 109] on button at bounding box center [219, 107] width 7 height 7
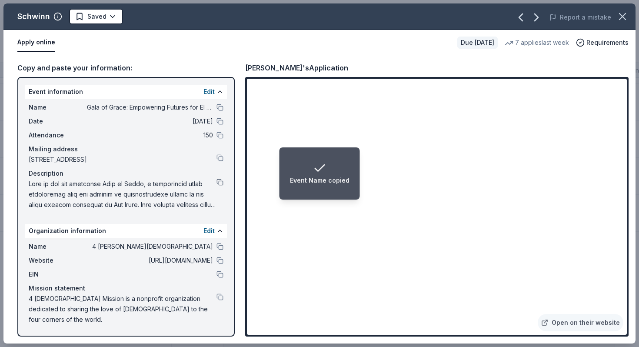
click at [222, 182] on button at bounding box center [219, 182] width 7 height 7
click at [353, 174] on div "Event Description copied" at bounding box center [319, 173] width 77 height 24
click at [355, 174] on div "Event Description copied" at bounding box center [319, 173] width 77 height 24
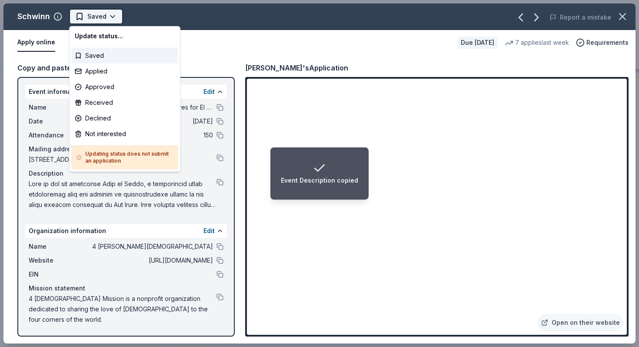
click at [111, 17] on html "Event Description copied Gala of Grace: Empowering Futures for El Porvenir Trac…" at bounding box center [319, 173] width 639 height 347
click at [110, 74] on div "Applied" at bounding box center [124, 71] width 107 height 16
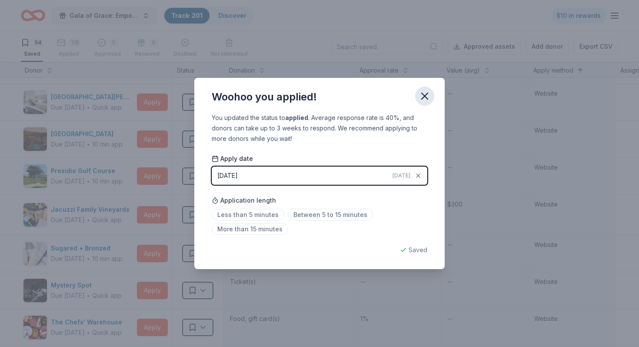
click at [423, 98] on icon "button" at bounding box center [424, 96] width 12 height 12
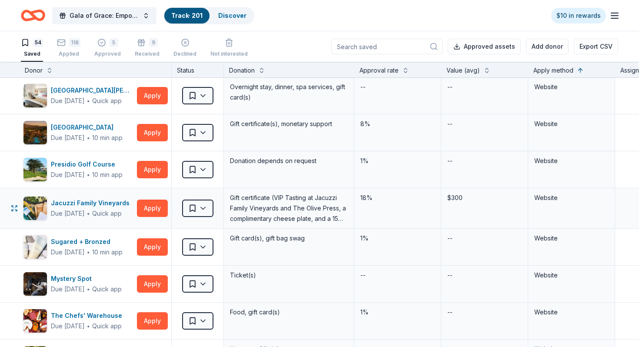
scroll to position [1557, 1]
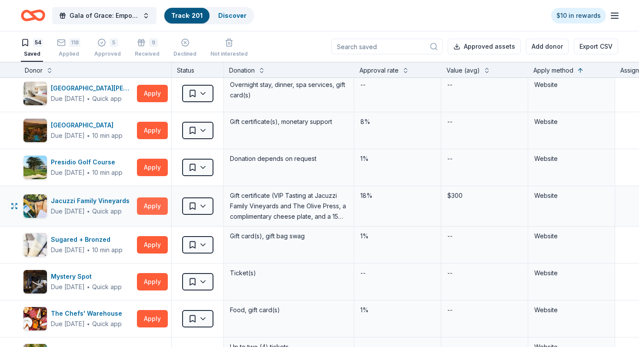
click at [160, 200] on button "Apply" at bounding box center [152, 205] width 31 height 17
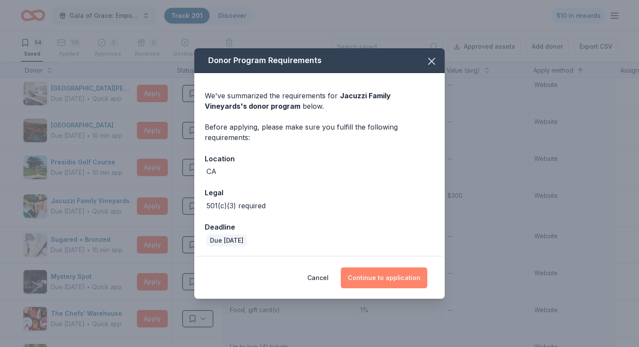
click at [384, 277] on button "Continue to application" at bounding box center [384, 277] width 86 height 21
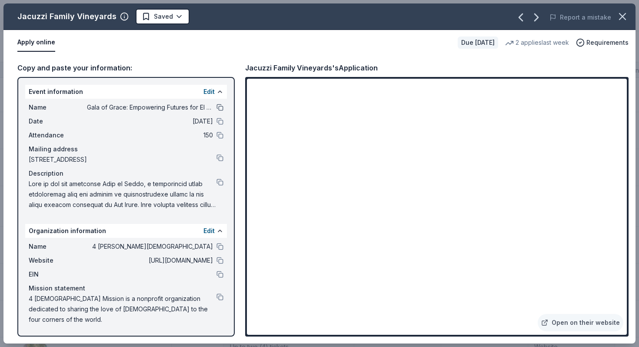
click at [220, 105] on button at bounding box center [219, 107] width 7 height 7
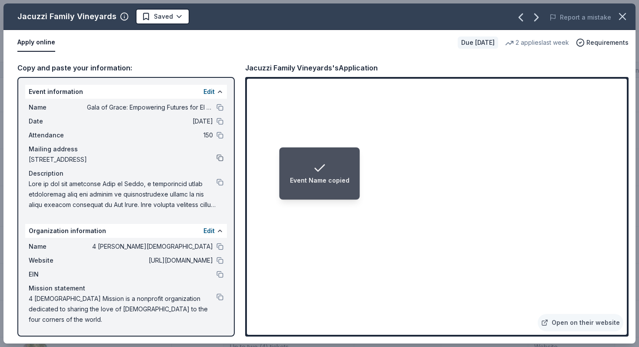
click at [221, 157] on button at bounding box center [219, 157] width 7 height 7
click at [220, 182] on button at bounding box center [219, 182] width 7 height 7
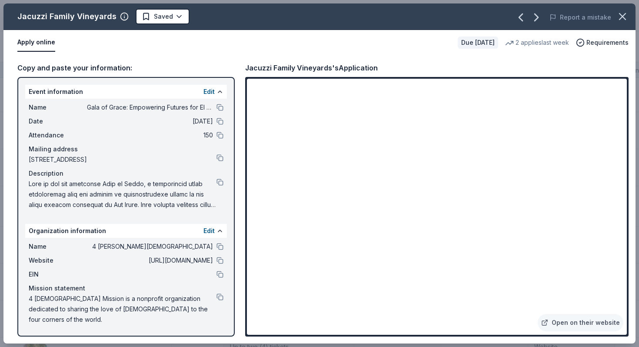
click at [19, 13] on div "Jacuzzi Family Vineyards" at bounding box center [66, 17] width 99 height 14
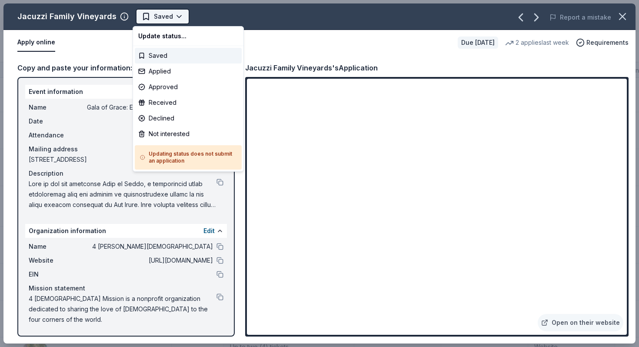
click at [151, 17] on html "Gala of Grace: Empowering Futures for El Porvenir Track · 201 Discover $10 in r…" at bounding box center [319, 173] width 639 height 347
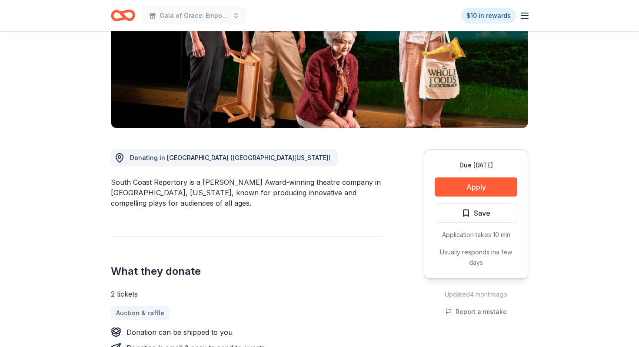
scroll to position [32, 0]
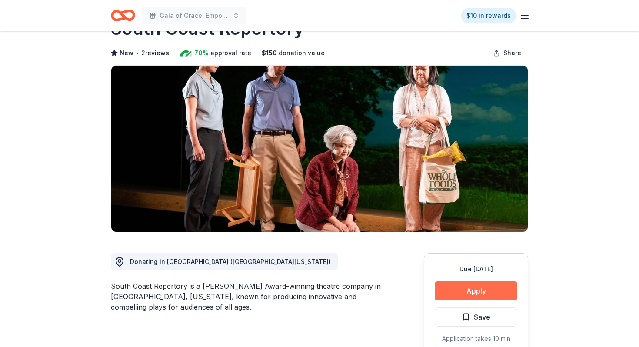
click at [468, 285] on button "Apply" at bounding box center [475, 290] width 83 height 19
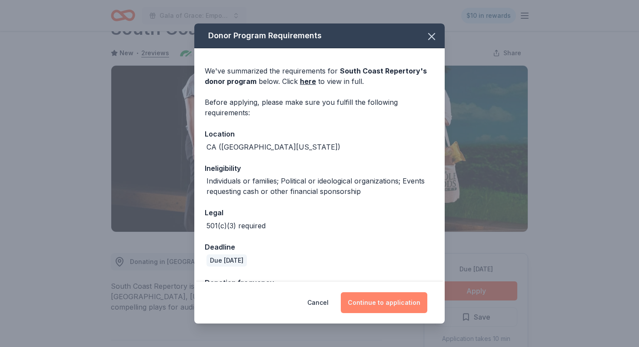
click at [383, 301] on button "Continue to application" at bounding box center [384, 302] width 86 height 21
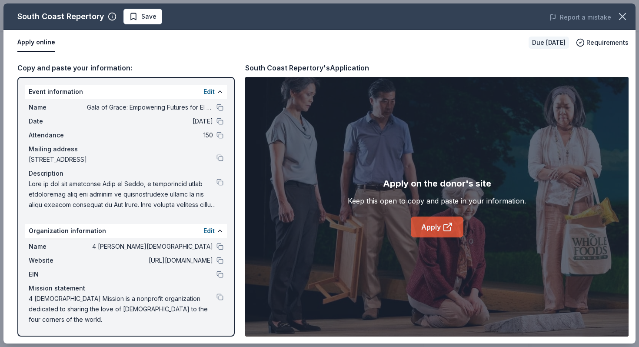
click at [434, 221] on link "Apply" at bounding box center [437, 226] width 53 height 21
click at [218, 110] on button at bounding box center [219, 107] width 7 height 7
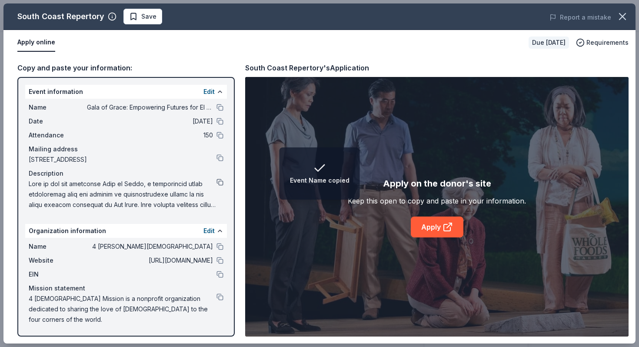
click at [221, 179] on button at bounding box center [219, 182] width 7 height 7
click at [149, 0] on div "South Coast Repertory Save Report a mistake Apply online Due in 24 days Require…" at bounding box center [319, 173] width 639 height 347
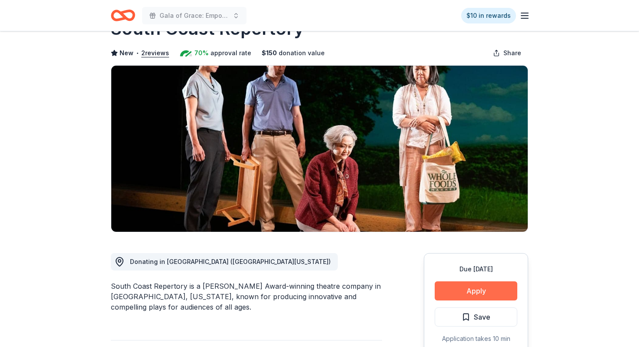
click at [478, 288] on button "Apply" at bounding box center [475, 290] width 83 height 19
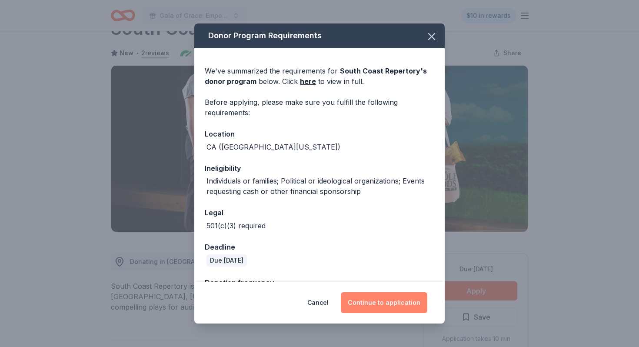
click at [360, 302] on button "Continue to application" at bounding box center [384, 302] width 86 height 21
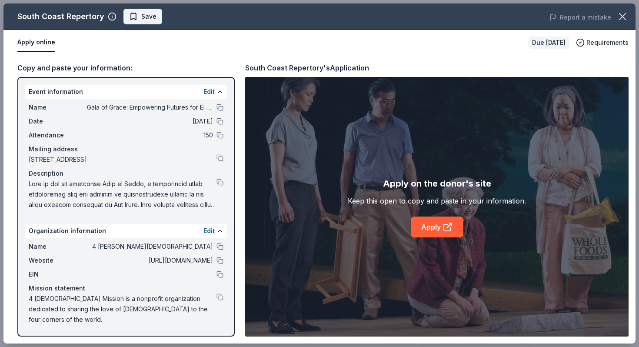
click at [139, 19] on span "Save" at bounding box center [142, 16] width 27 height 10
click at [168, 16] on body "Gala of Grace: Empowering Futures for El Porvenir $10 in rewards Due in 24 days…" at bounding box center [319, 141] width 639 height 347
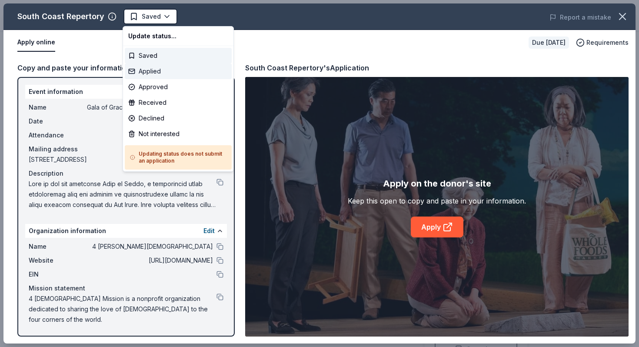
click at [162, 75] on div "Applied" at bounding box center [178, 71] width 107 height 16
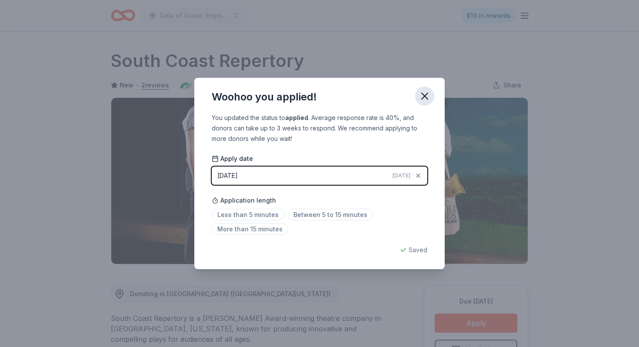
click at [427, 100] on icon "button" at bounding box center [424, 96] width 12 height 12
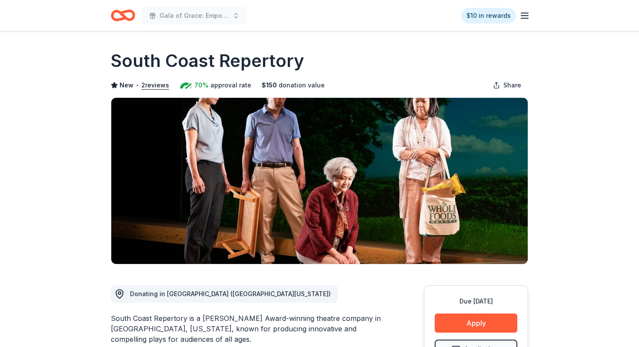
click at [121, 18] on icon "Home" at bounding box center [118, 15] width 13 height 9
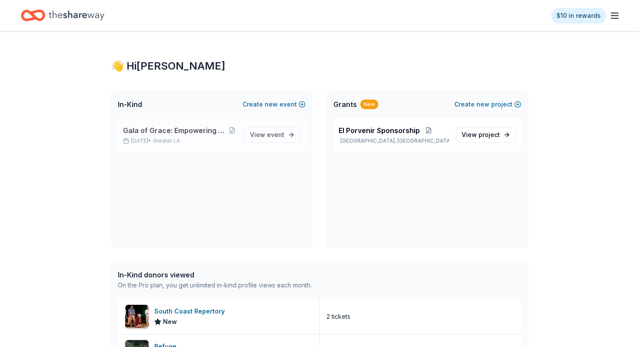
click at [163, 126] on span "Gala of Grace: Empowering Futures for El Porvenir" at bounding box center [175, 130] width 104 height 10
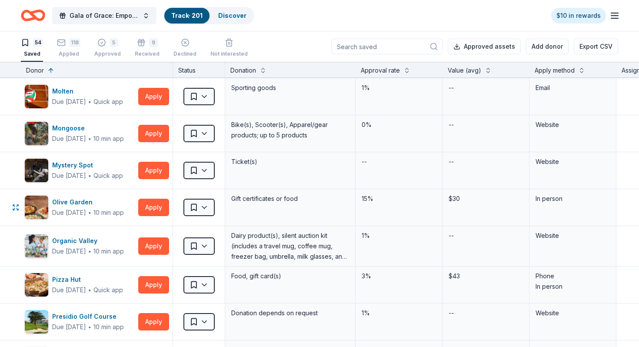
scroll to position [1283, 0]
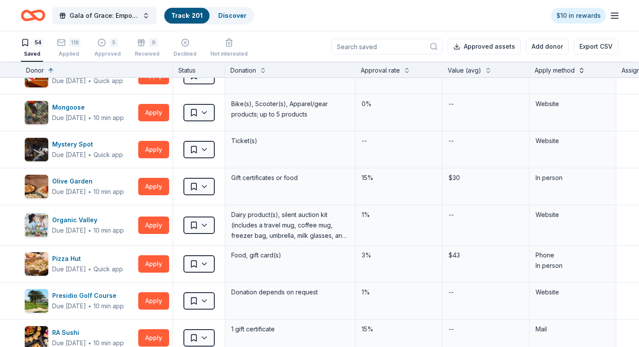
click at [580, 66] on button at bounding box center [581, 69] width 7 height 9
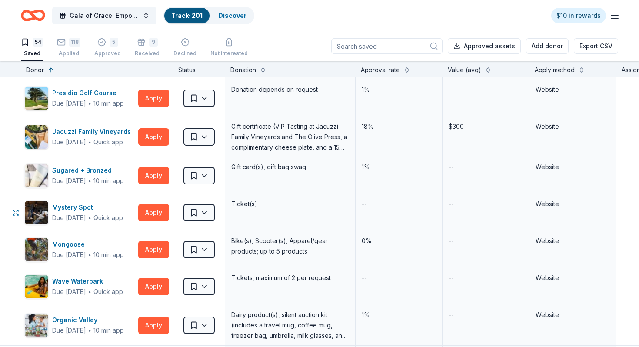
scroll to position [1625, 0]
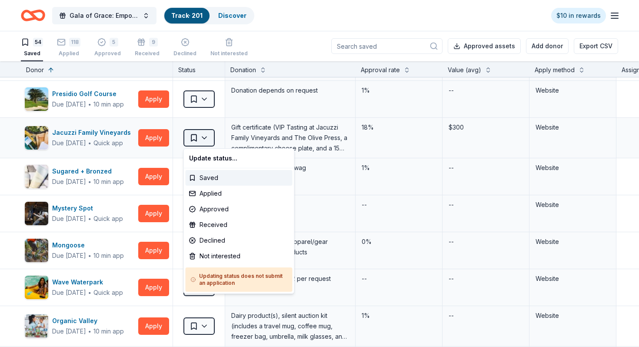
click at [205, 140] on html "Gala of Grace: Empowering Futures for El Porvenir Track · 201 Discover $10 in r…" at bounding box center [319, 173] width 639 height 347
click at [212, 192] on div "Applied" at bounding box center [239, 194] width 107 height 16
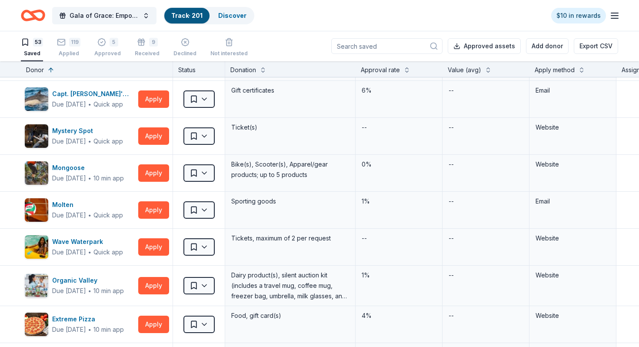
scroll to position [1292, 0]
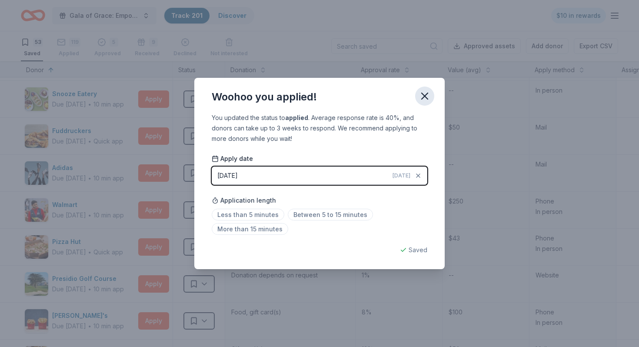
click at [427, 96] on icon "button" at bounding box center [424, 96] width 12 height 12
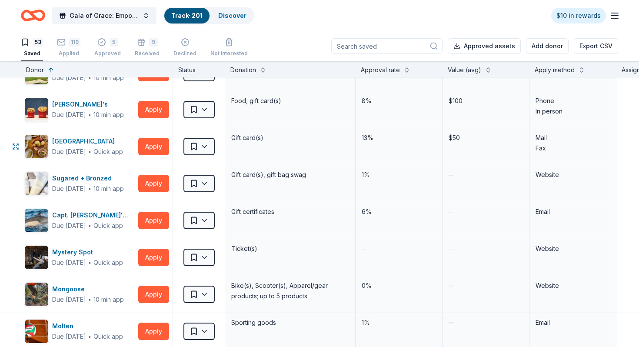
scroll to position [1622, 0]
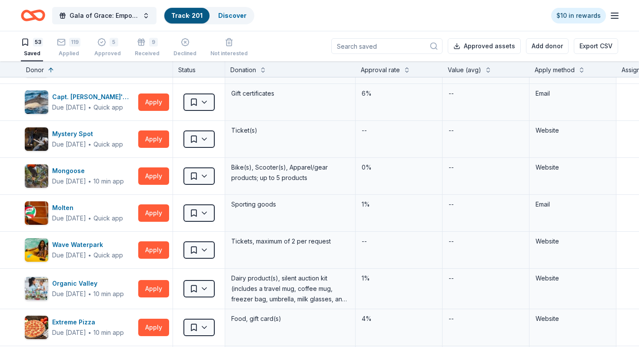
click at [584, 74] on div "Apply method" at bounding box center [572, 70] width 76 height 10
click at [583, 67] on button at bounding box center [581, 69] width 7 height 9
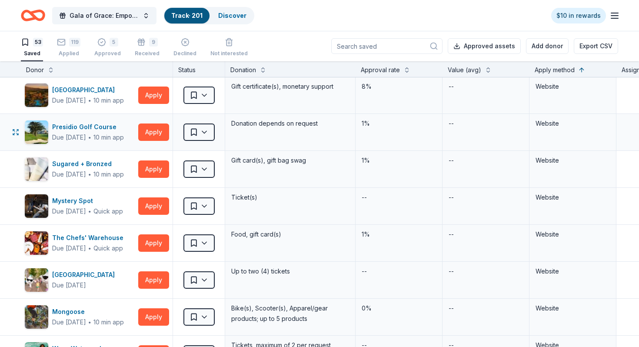
scroll to position [1594, 0]
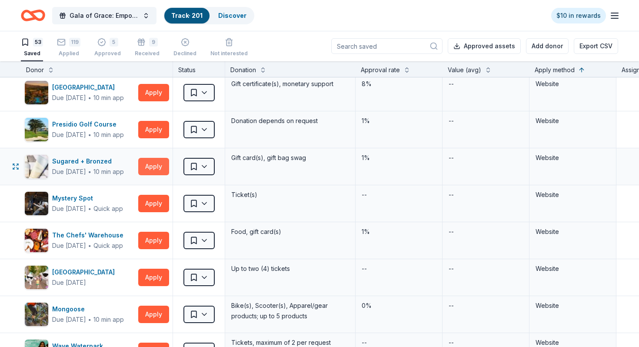
click at [158, 163] on button "Apply" at bounding box center [153, 166] width 31 height 17
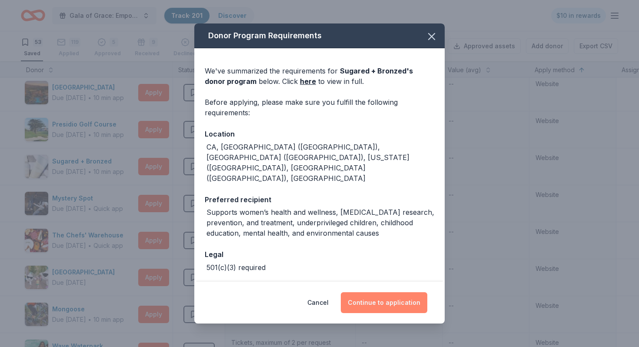
click at [379, 298] on button "Continue to application" at bounding box center [384, 302] width 86 height 21
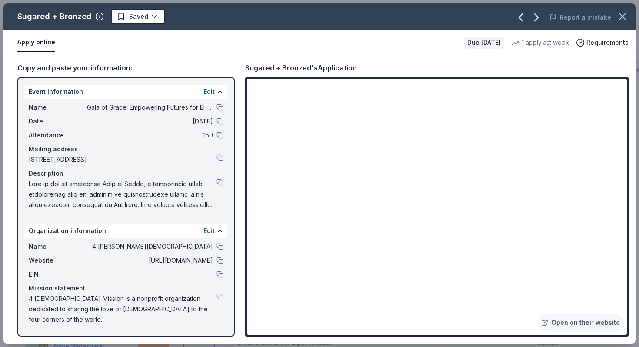
click at [216, 295] on span "4 [DEMOGRAPHIC_DATA] Mission is a nonprofit organization dedicated to sharing t…" at bounding box center [123, 308] width 188 height 31
click at [217, 295] on button at bounding box center [219, 296] width 7 height 7
click at [221, 108] on button at bounding box center [219, 107] width 7 height 7
click at [225, 181] on div "Name Gala of Grace: Empowering Futures for El Porvenir Date [DATE] Attendance 1…" at bounding box center [126, 156] width 202 height 115
click at [223, 181] on button at bounding box center [219, 182] width 7 height 7
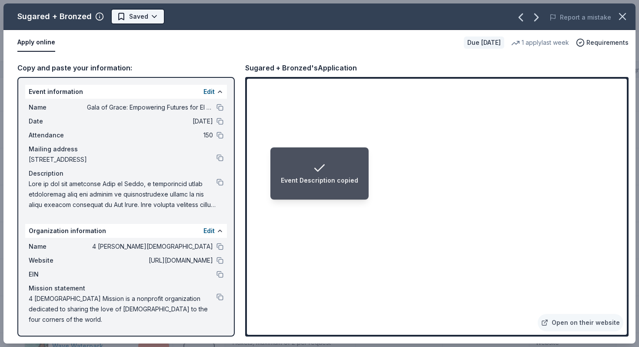
click at [146, 20] on html "Event Description copied Gala of Grace: Empowering Futures for El Porvenir Trac…" at bounding box center [319, 173] width 639 height 347
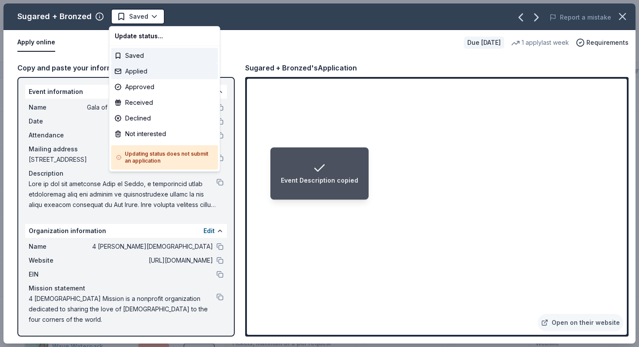
drag, startPoint x: 155, startPoint y: 84, endPoint x: 160, endPoint y: 65, distance: 19.4
click at [160, 65] on div "Update status... Saved Applied Approved Received Declined Not interested Updati…" at bounding box center [164, 99] width 111 height 146
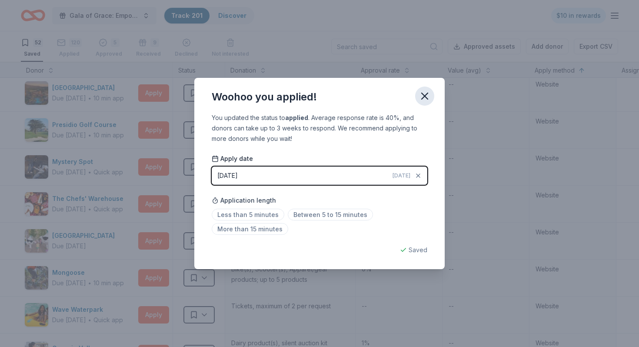
click at [427, 92] on icon "button" at bounding box center [424, 96] width 12 height 12
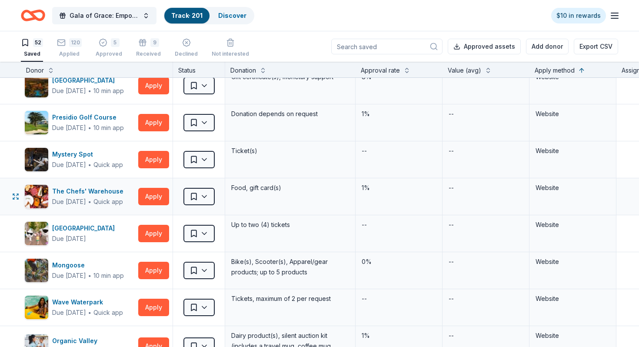
scroll to position [1583, 0]
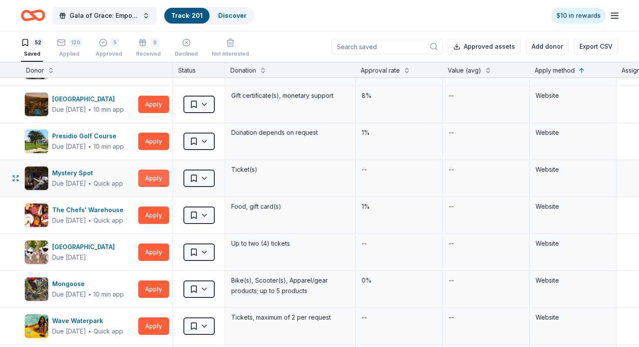
click at [155, 178] on button "Apply" at bounding box center [153, 177] width 31 height 17
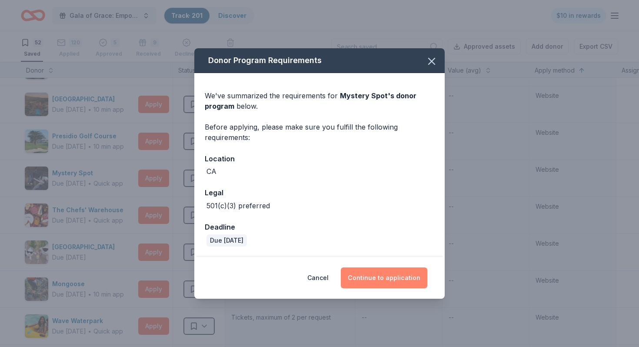
click at [374, 274] on button "Continue to application" at bounding box center [384, 277] width 86 height 21
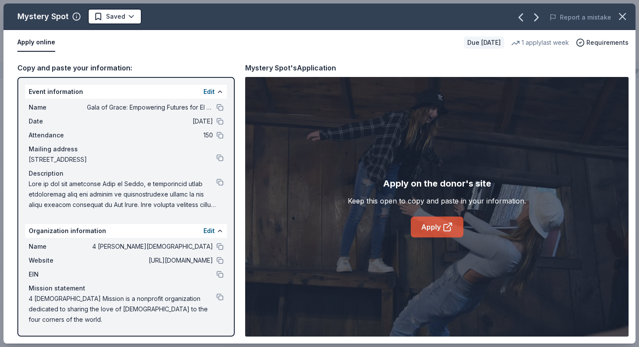
click at [431, 232] on link "Apply" at bounding box center [437, 226] width 53 height 21
click at [221, 184] on button at bounding box center [219, 182] width 7 height 7
click at [124, 20] on html "Gala of Grace: Empowering Futures for El Porvenir Track · 201 Discover $10 in r…" at bounding box center [319, 173] width 639 height 347
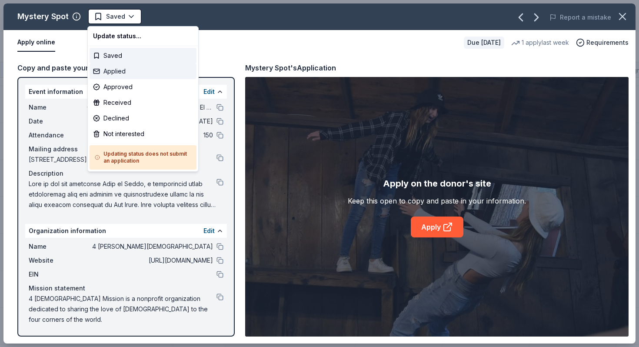
click at [127, 73] on div "Applied" at bounding box center [142, 71] width 107 height 16
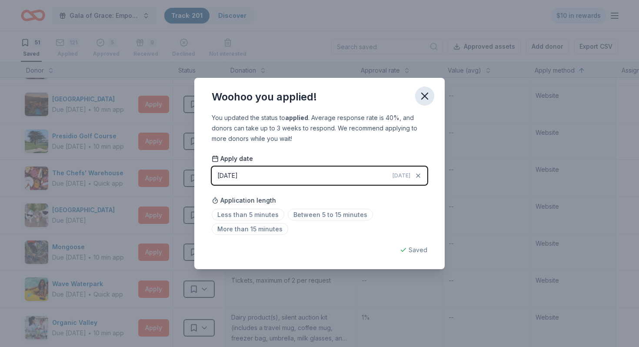
click at [429, 97] on icon "button" at bounding box center [424, 96] width 12 height 12
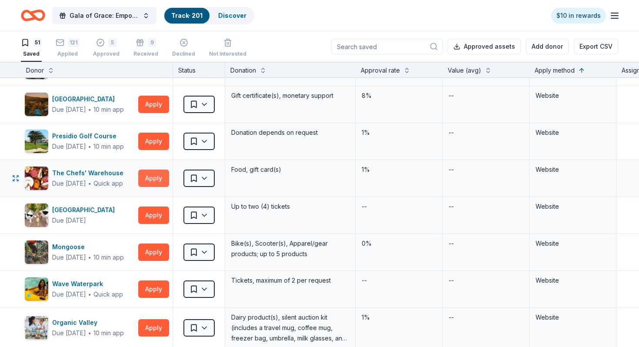
click at [156, 179] on button "Apply" at bounding box center [153, 177] width 31 height 17
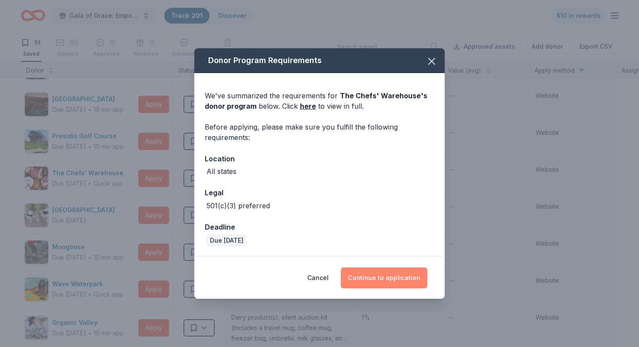
click at [383, 274] on button "Continue to application" at bounding box center [384, 277] width 86 height 21
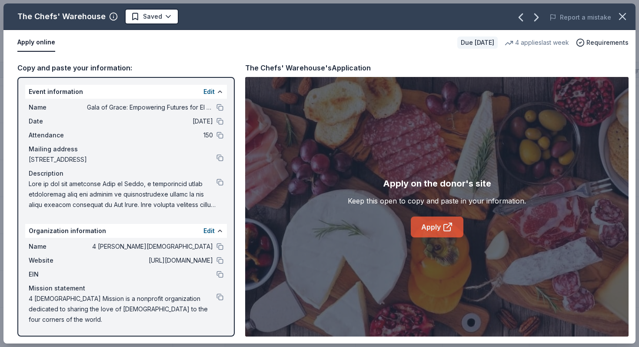
click at [437, 231] on link "Apply" at bounding box center [437, 226] width 53 height 21
click at [218, 182] on button at bounding box center [219, 182] width 7 height 7
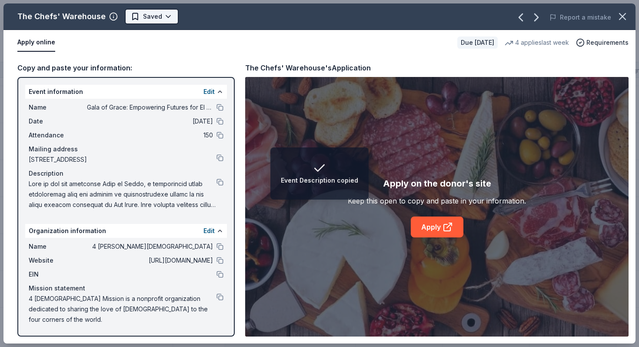
click at [149, 13] on html "Event Description copied Gala of Grace: Empowering Futures for El Porvenir Trac…" at bounding box center [319, 173] width 639 height 347
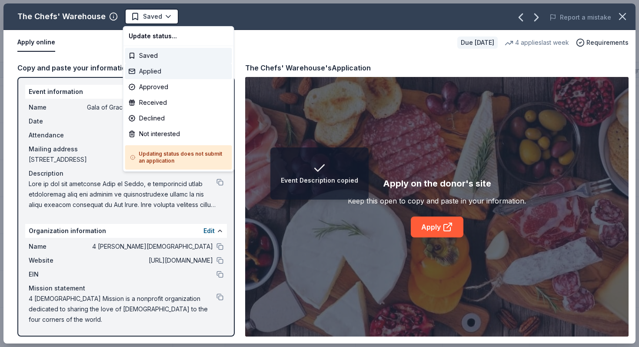
click at [154, 73] on div "Applied" at bounding box center [178, 71] width 107 height 16
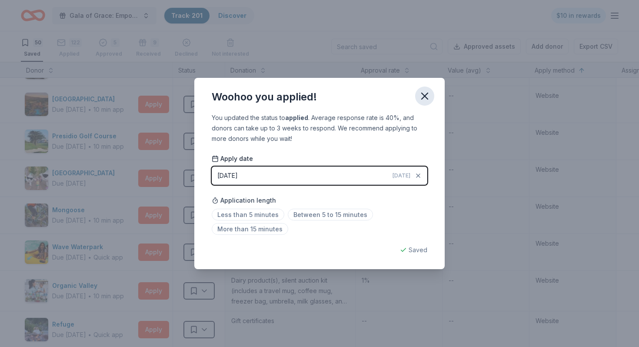
click at [428, 101] on icon "button" at bounding box center [424, 96] width 12 height 12
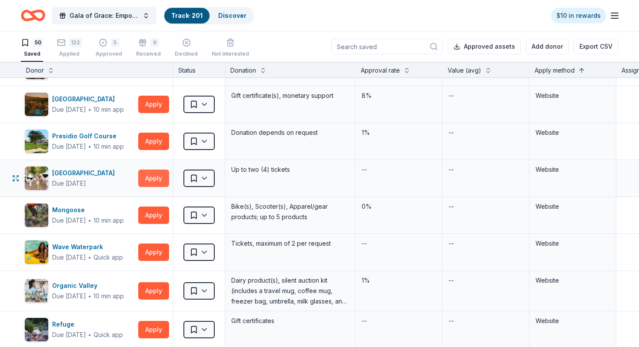
click at [159, 181] on button "Apply" at bounding box center [153, 177] width 31 height 17
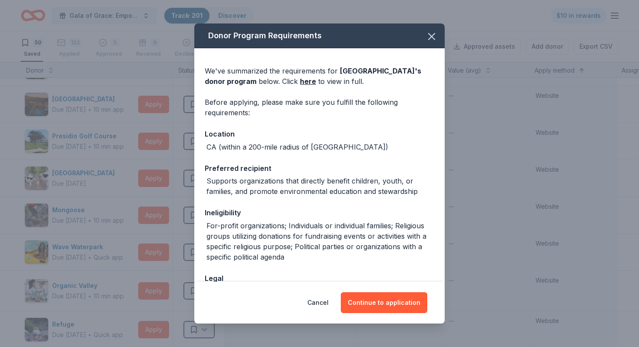
click at [433, 49] on div "We've summarized the requirements for [GEOGRAPHIC_DATA] Family Theme Park 's do…" at bounding box center [319, 212] width 250 height 328
click at [433, 40] on icon "button" at bounding box center [431, 36] width 12 height 12
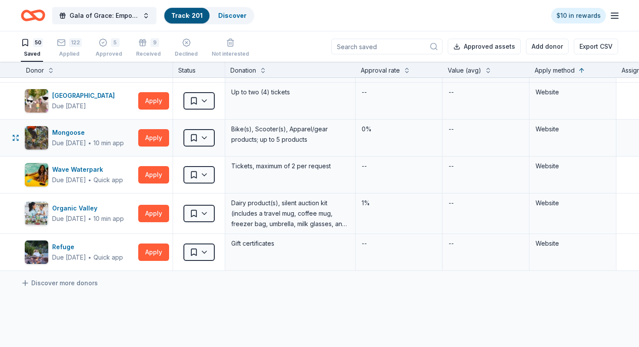
scroll to position [1667, 0]
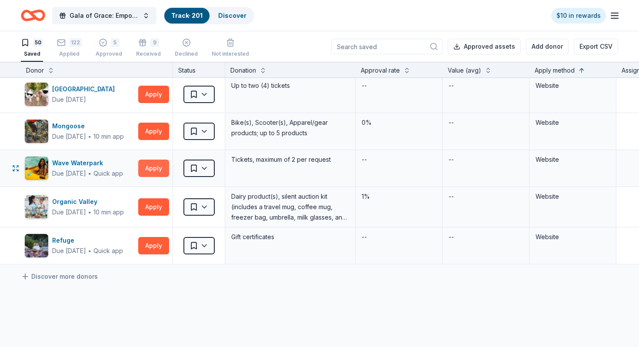
click at [156, 165] on button "Apply" at bounding box center [153, 167] width 31 height 17
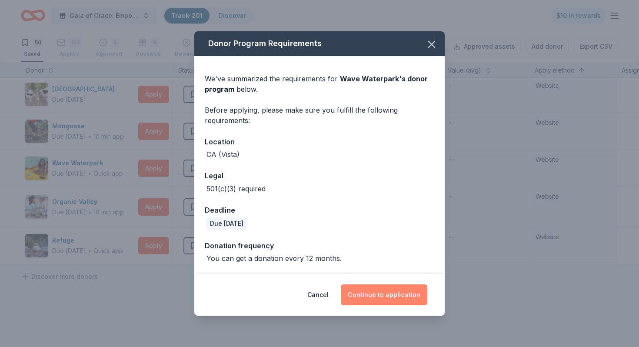
click at [374, 290] on button "Continue to application" at bounding box center [384, 294] width 86 height 21
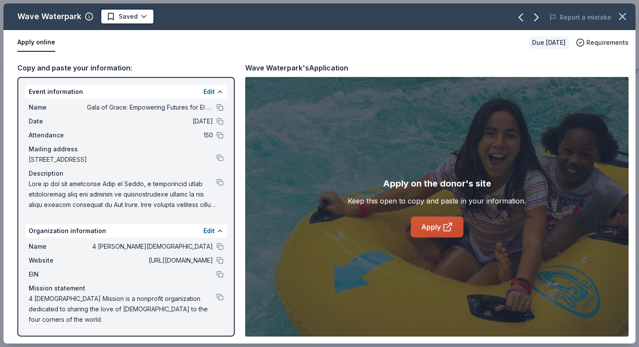
click at [447, 227] on icon at bounding box center [449, 225] width 5 height 5
click at [220, 108] on button at bounding box center [219, 107] width 7 height 7
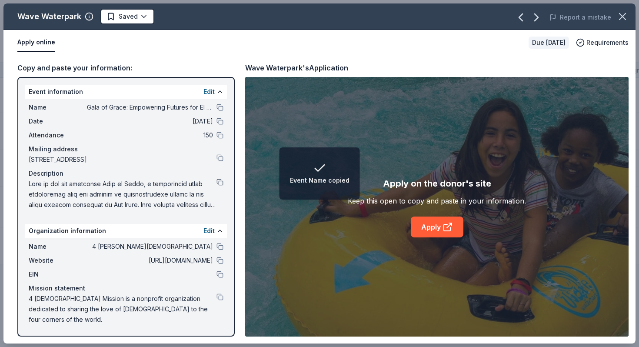
click at [218, 182] on button at bounding box center [219, 182] width 7 height 7
click at [221, 154] on button at bounding box center [219, 157] width 7 height 7
click at [143, 9] on html "Event Mailing Address copied Gala of Grace: Empowering Futures for El Porvenir …" at bounding box center [319, 173] width 639 height 347
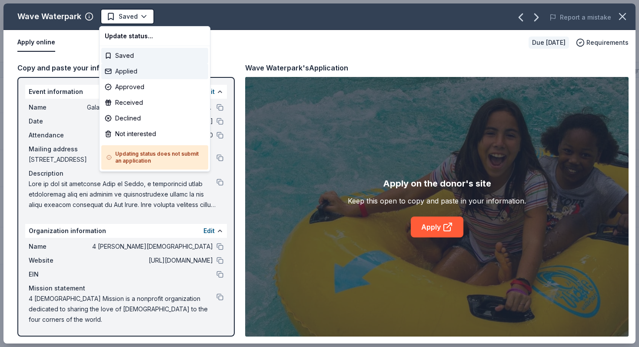
click at [150, 73] on div "Applied" at bounding box center [154, 71] width 107 height 16
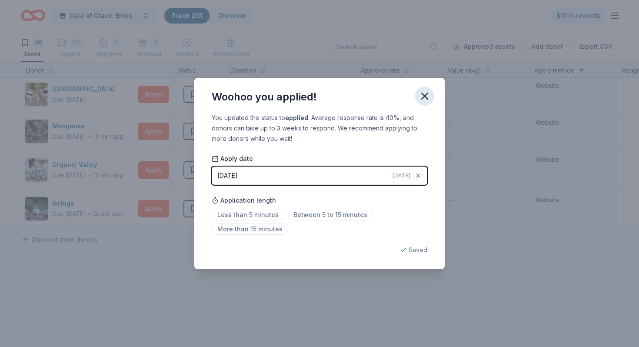
click at [422, 97] on icon "button" at bounding box center [424, 96] width 12 height 12
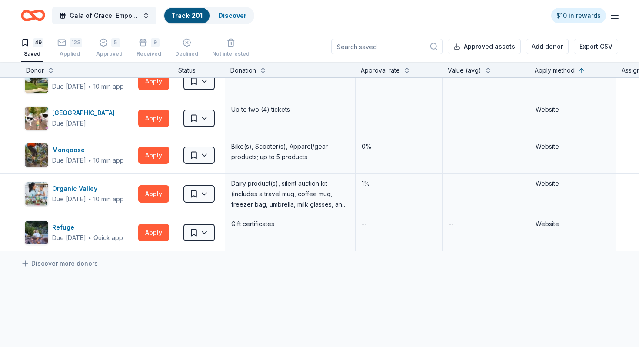
scroll to position [1642, 0]
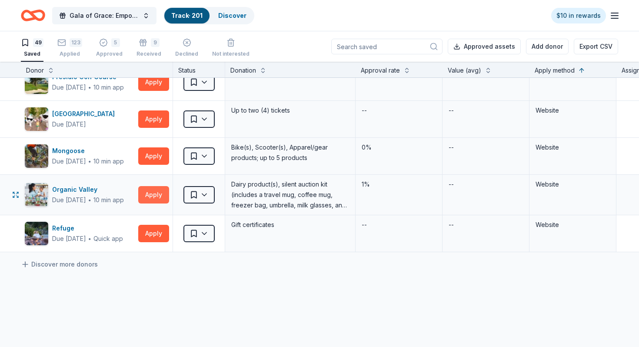
click at [159, 200] on button "Apply" at bounding box center [153, 194] width 31 height 17
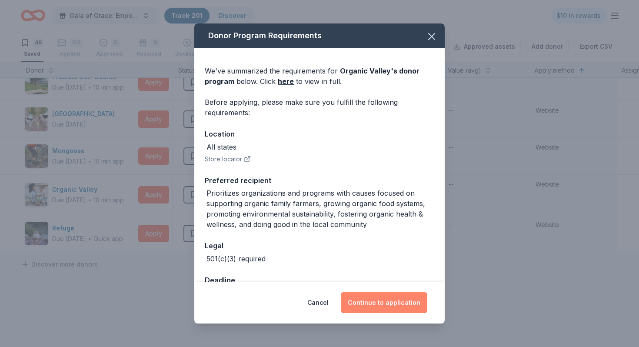
click at [383, 301] on button "Continue to application" at bounding box center [384, 302] width 86 height 21
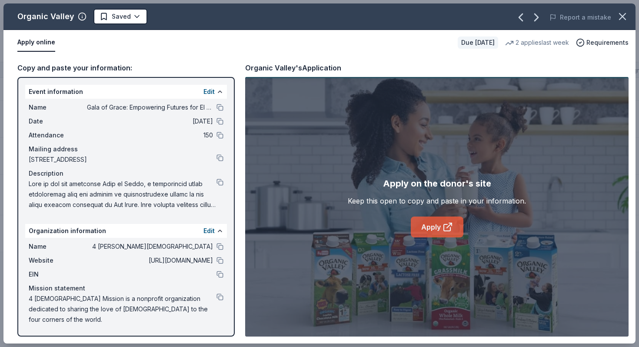
click at [427, 227] on link "Apply" at bounding box center [437, 226] width 53 height 21
click at [619, 19] on icon "button" at bounding box center [622, 16] width 6 height 6
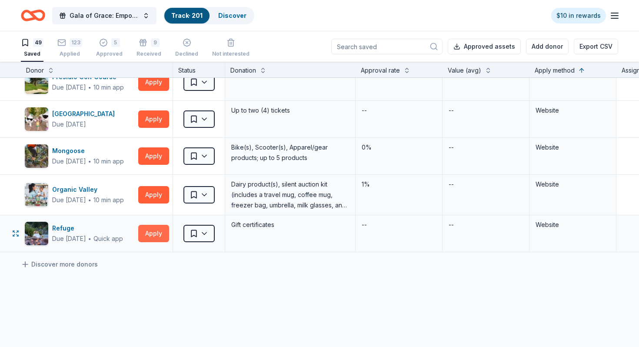
click at [155, 234] on button "Apply" at bounding box center [153, 233] width 31 height 17
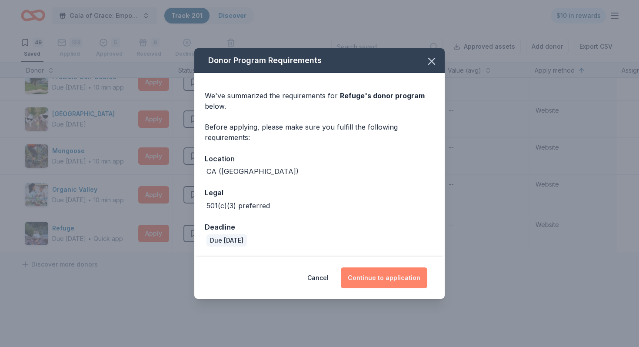
click at [374, 271] on button "Continue to application" at bounding box center [384, 277] width 86 height 21
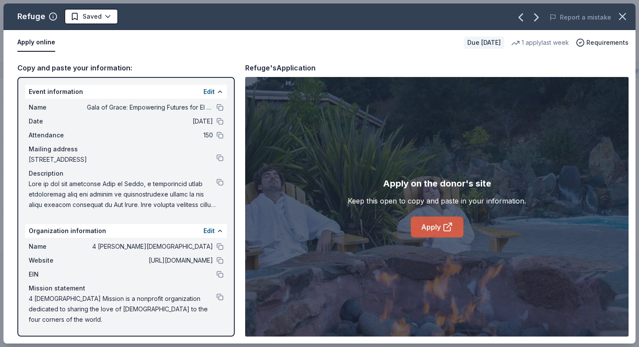
click at [436, 219] on link "Apply" at bounding box center [437, 226] width 53 height 21
click at [218, 105] on button at bounding box center [219, 107] width 7 height 7
click at [217, 181] on button at bounding box center [219, 182] width 7 height 7
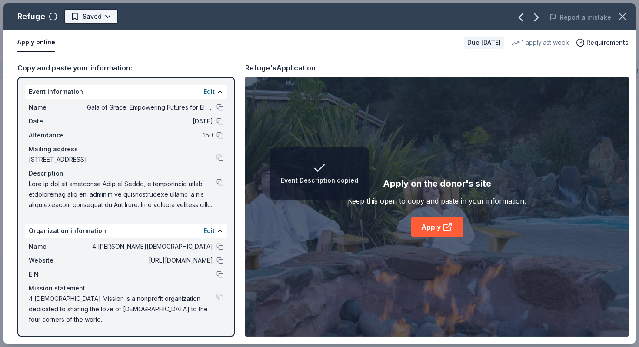
click at [103, 19] on html "Event Description copied Gala of Grace: Empowering Futures for El Porvenir Trac…" at bounding box center [319, 173] width 639 height 347
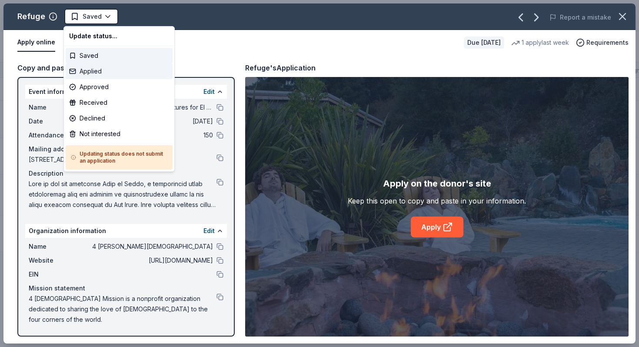
click at [100, 71] on div "Applied" at bounding box center [119, 71] width 107 height 16
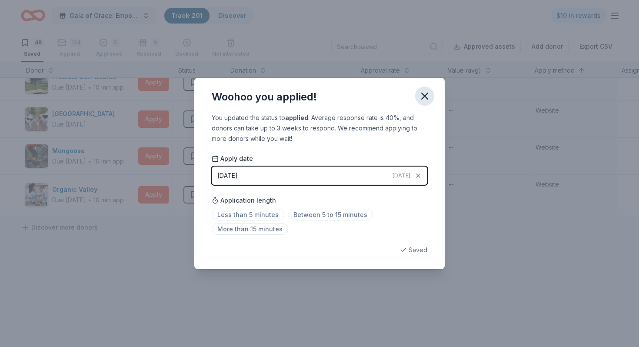
click at [427, 98] on icon "button" at bounding box center [424, 96] width 12 height 12
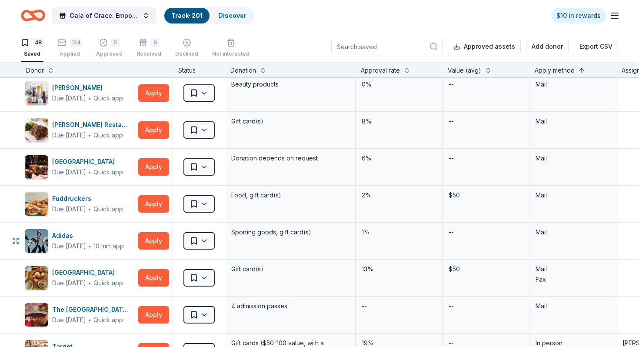
scroll to position [0, 0]
